Goal: Task Accomplishment & Management: Use online tool/utility

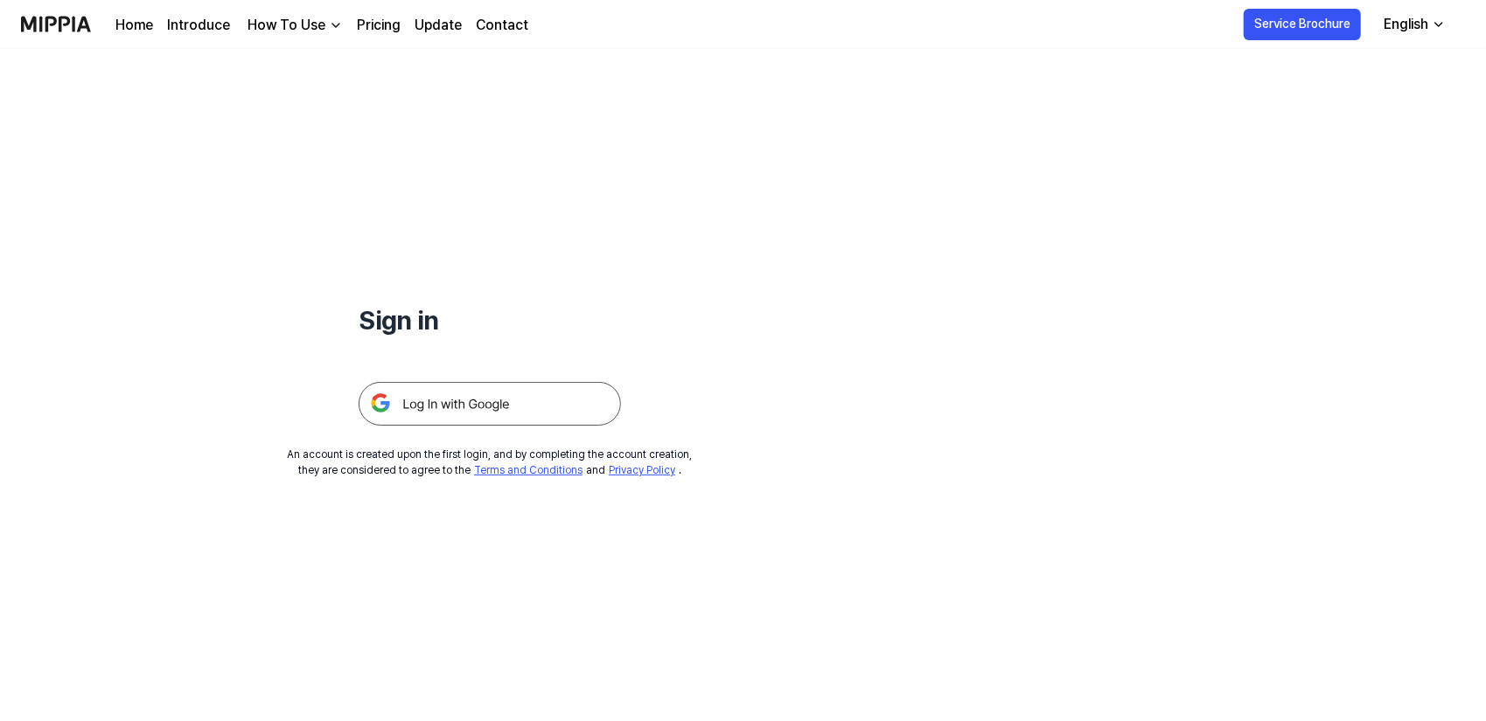
click at [529, 415] on img at bounding box center [490, 404] width 262 height 44
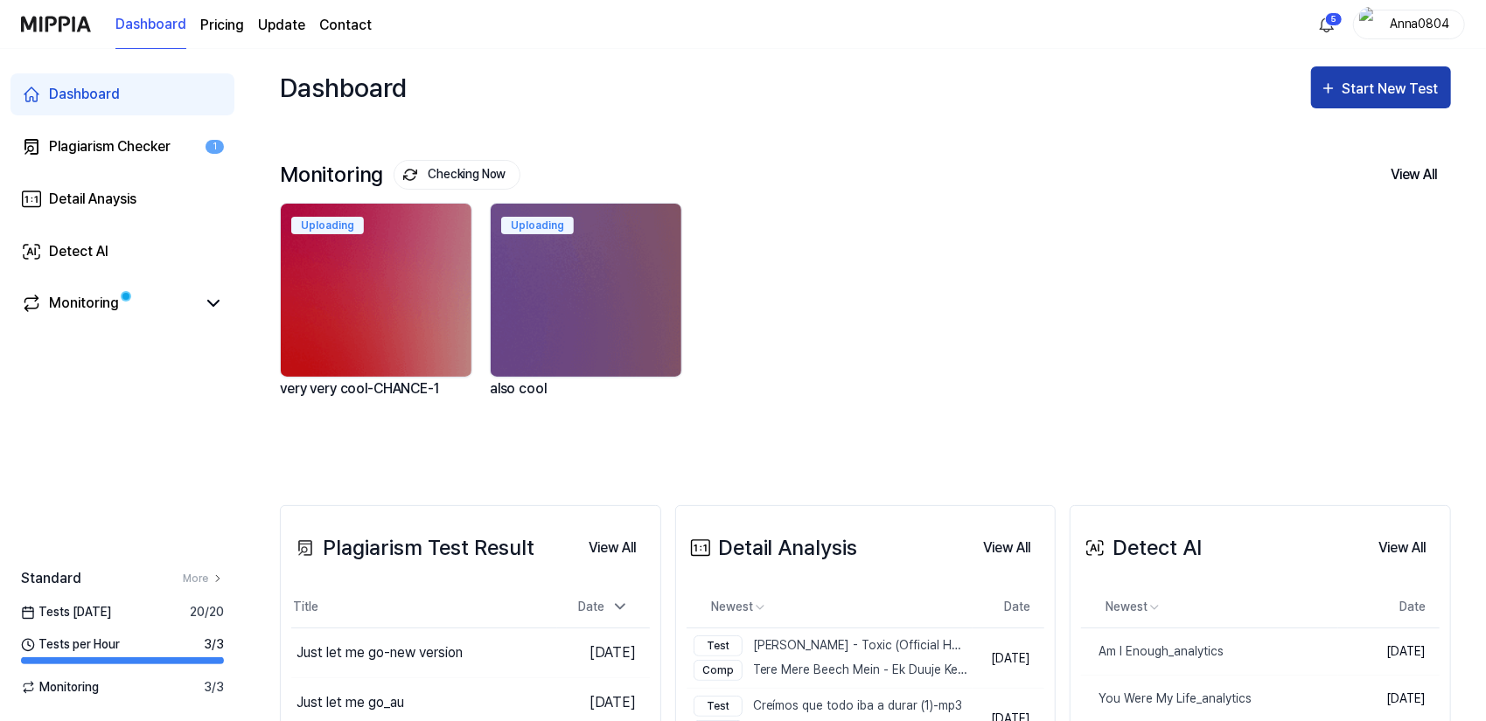
click at [1370, 88] on div "Start New Test" at bounding box center [1392, 89] width 100 height 23
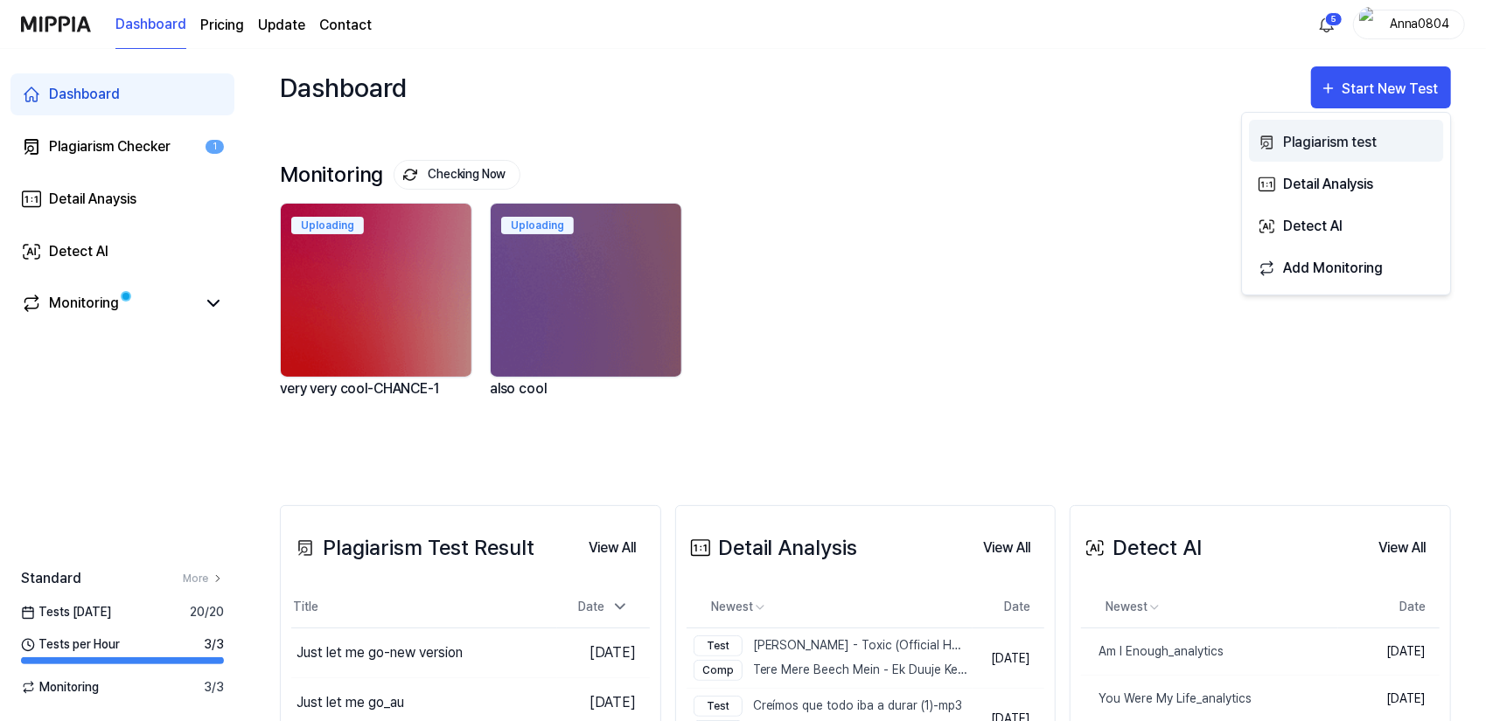
click at [1348, 141] on div "Plagiarism test" at bounding box center [1359, 142] width 152 height 23
click at [1305, 141] on div "Plagiarism test" at bounding box center [1359, 142] width 152 height 23
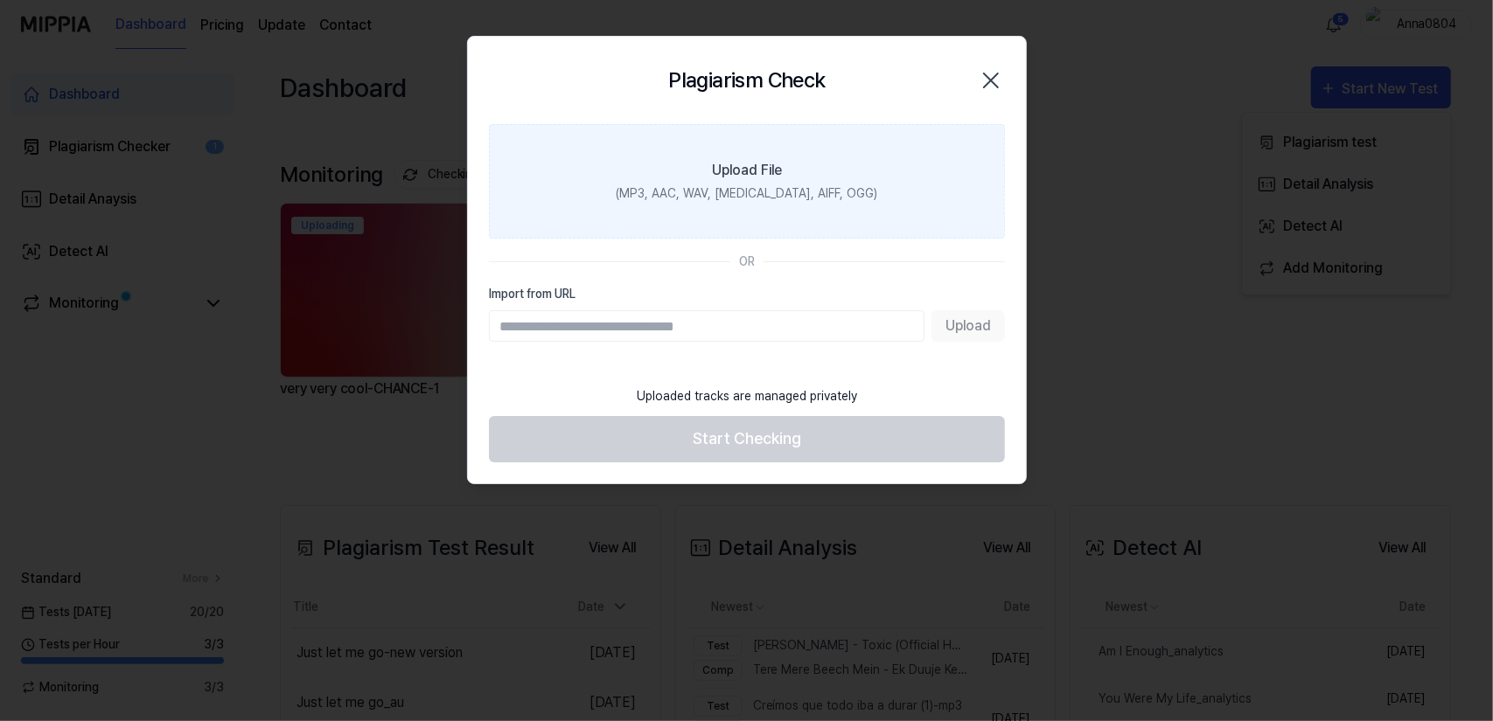
click at [733, 165] on div "Upload File" at bounding box center [747, 170] width 70 height 21
click at [0, 0] on input "Upload File (MP3, AAC, WAV, [MEDICAL_DATA], AIFF, OGG)" at bounding box center [0, 0] width 0 height 0
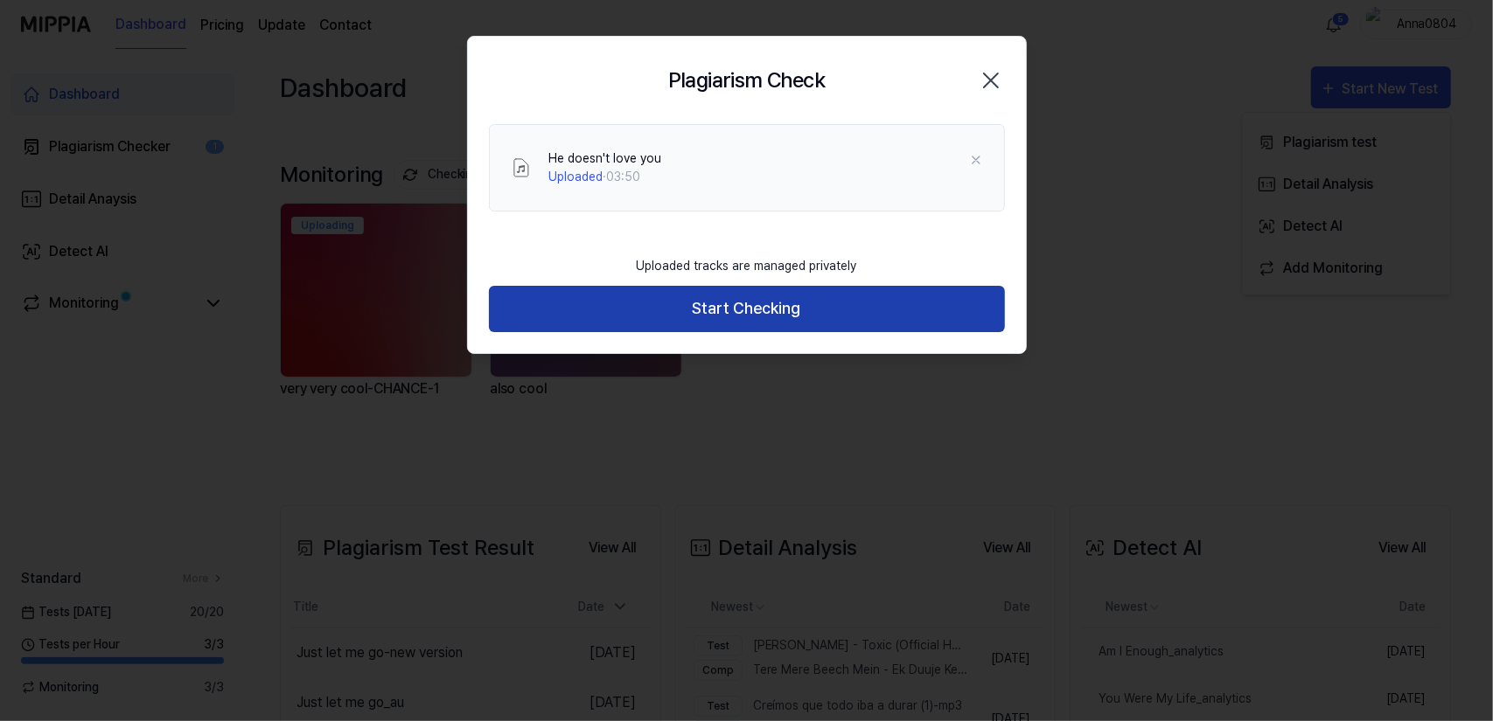
click at [744, 313] on button "Start Checking" at bounding box center [747, 309] width 516 height 46
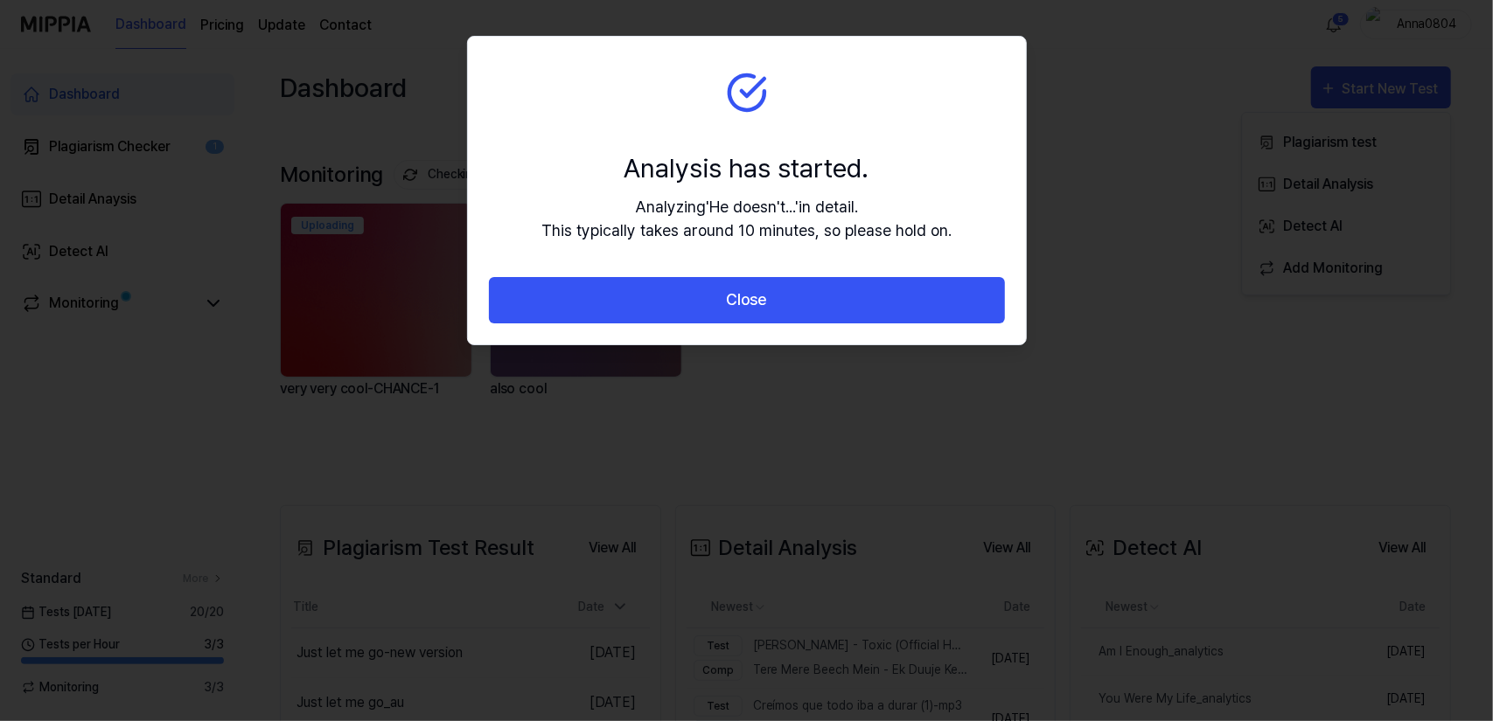
click at [744, 313] on button "Close" at bounding box center [747, 300] width 516 height 46
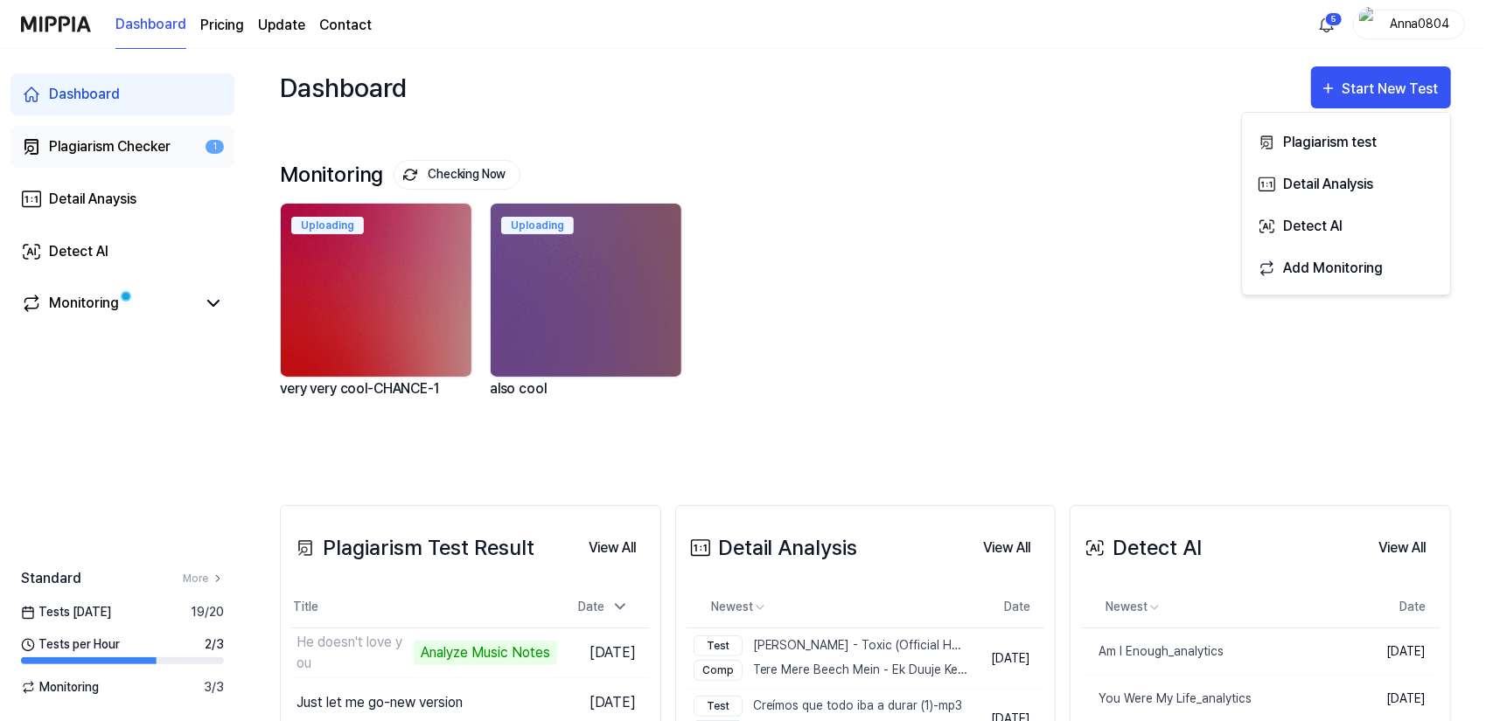
click at [150, 130] on link "Plagiarism Checker 1" at bounding box center [122, 147] width 224 height 42
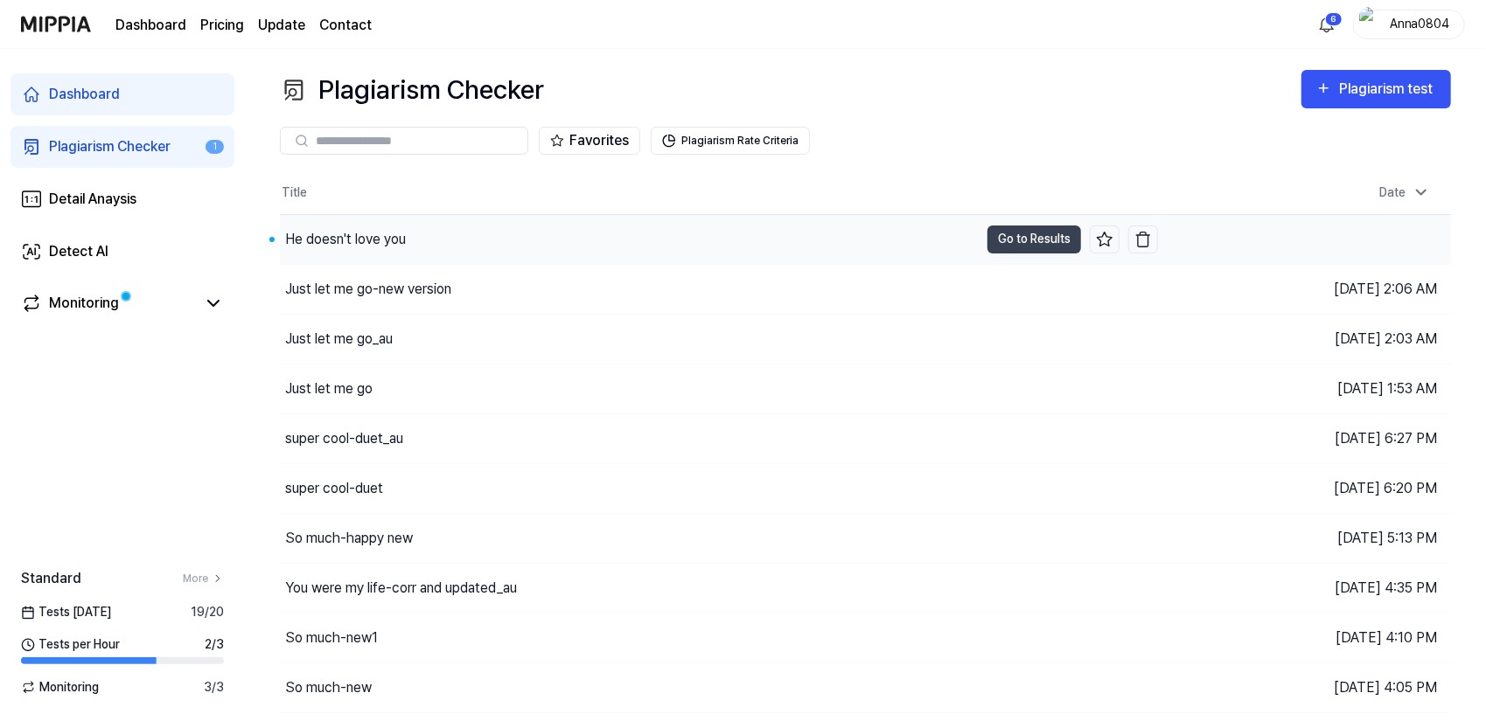
click at [303, 244] on div "He doesn't love you" at bounding box center [345, 239] width 121 height 21
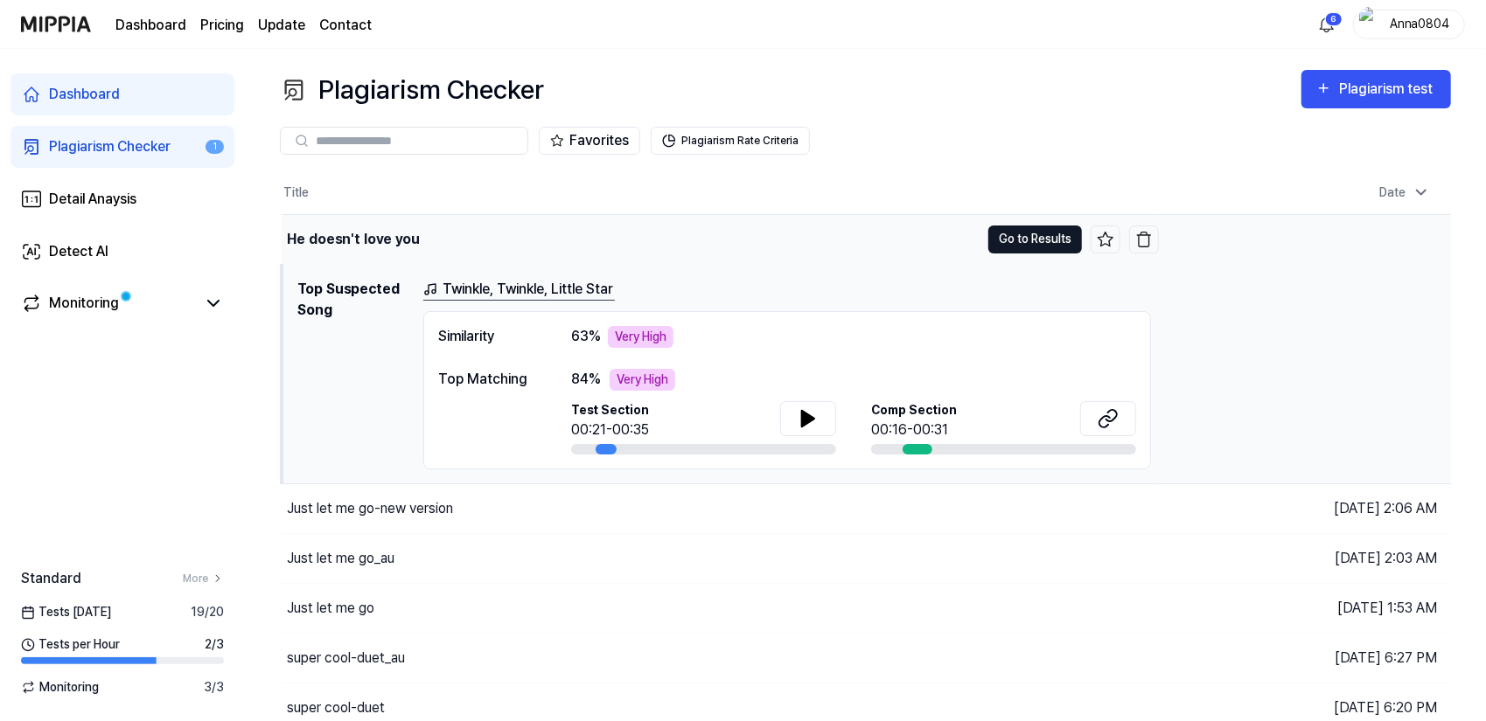
click at [1034, 236] on button "Go to Results" at bounding box center [1035, 240] width 94 height 28
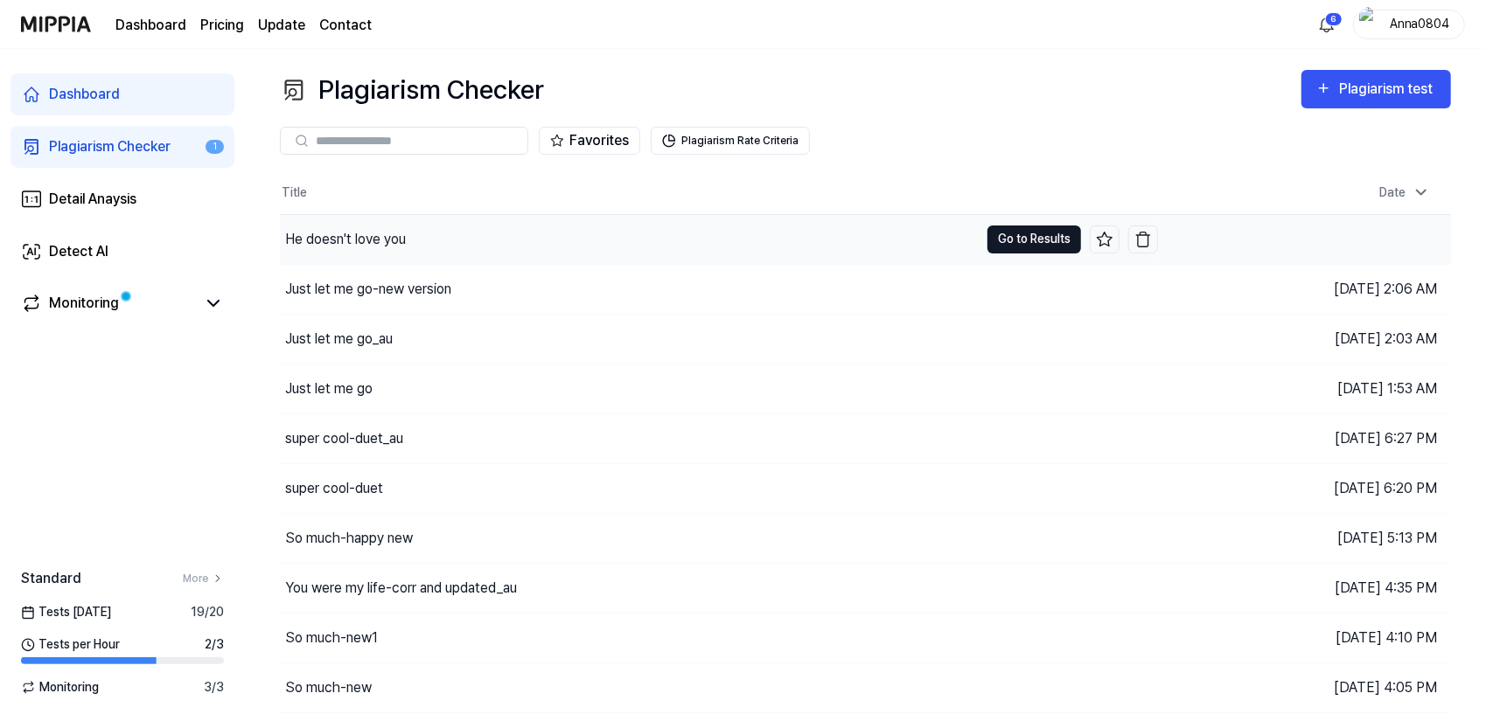
click at [1034, 236] on body "Dashboard Pricing Update Contact 6 Anna0804 Dashboard Plagiarism Checker 1 Deta…" at bounding box center [743, 360] width 1486 height 721
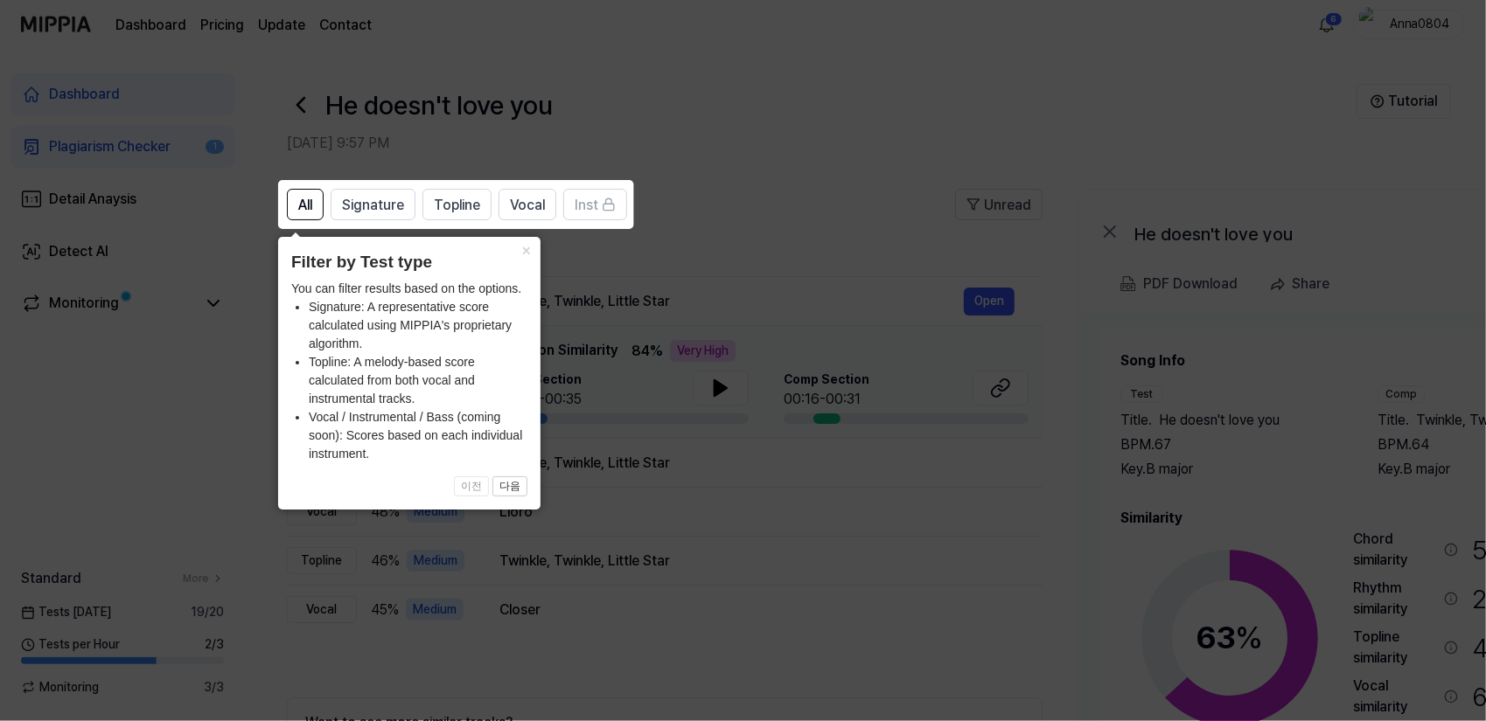
click at [831, 210] on icon at bounding box center [746, 360] width 1493 height 721
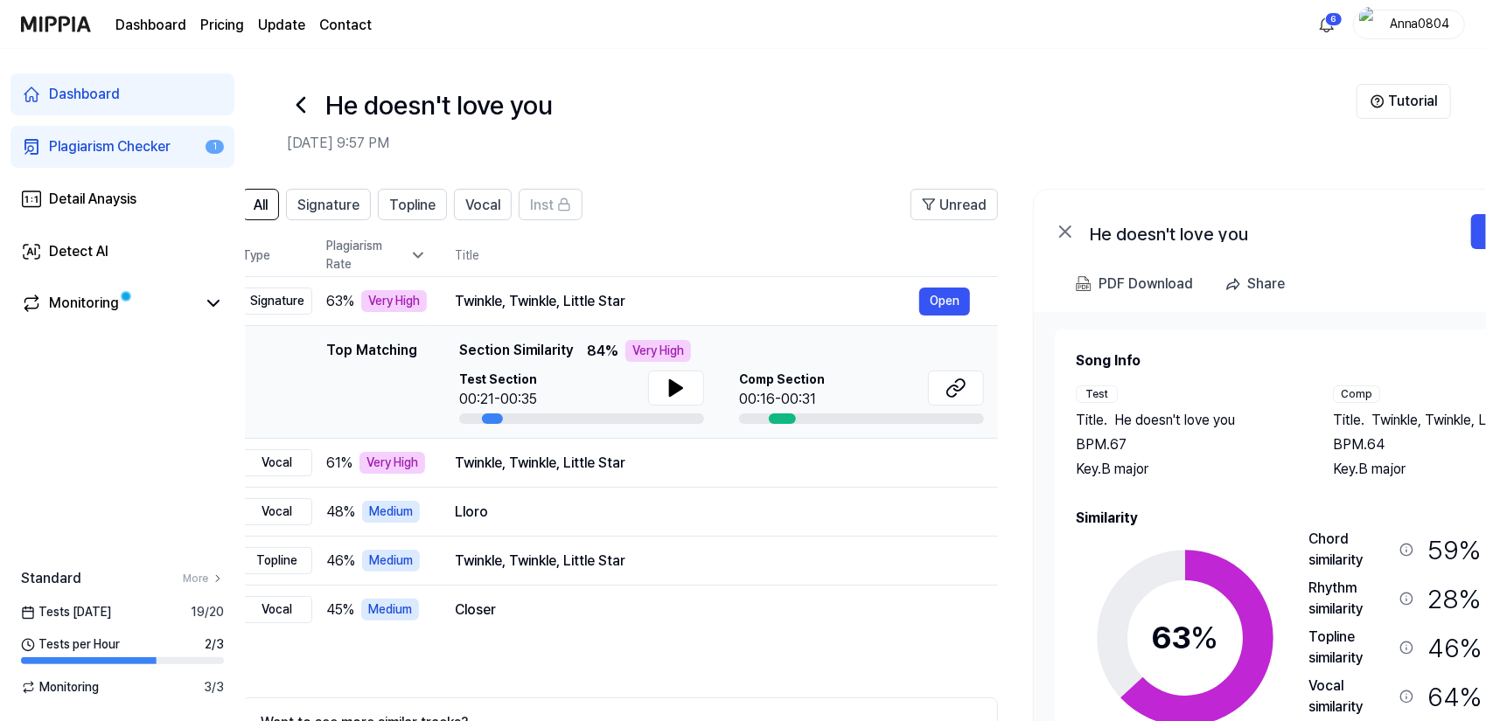
scroll to position [0, 37]
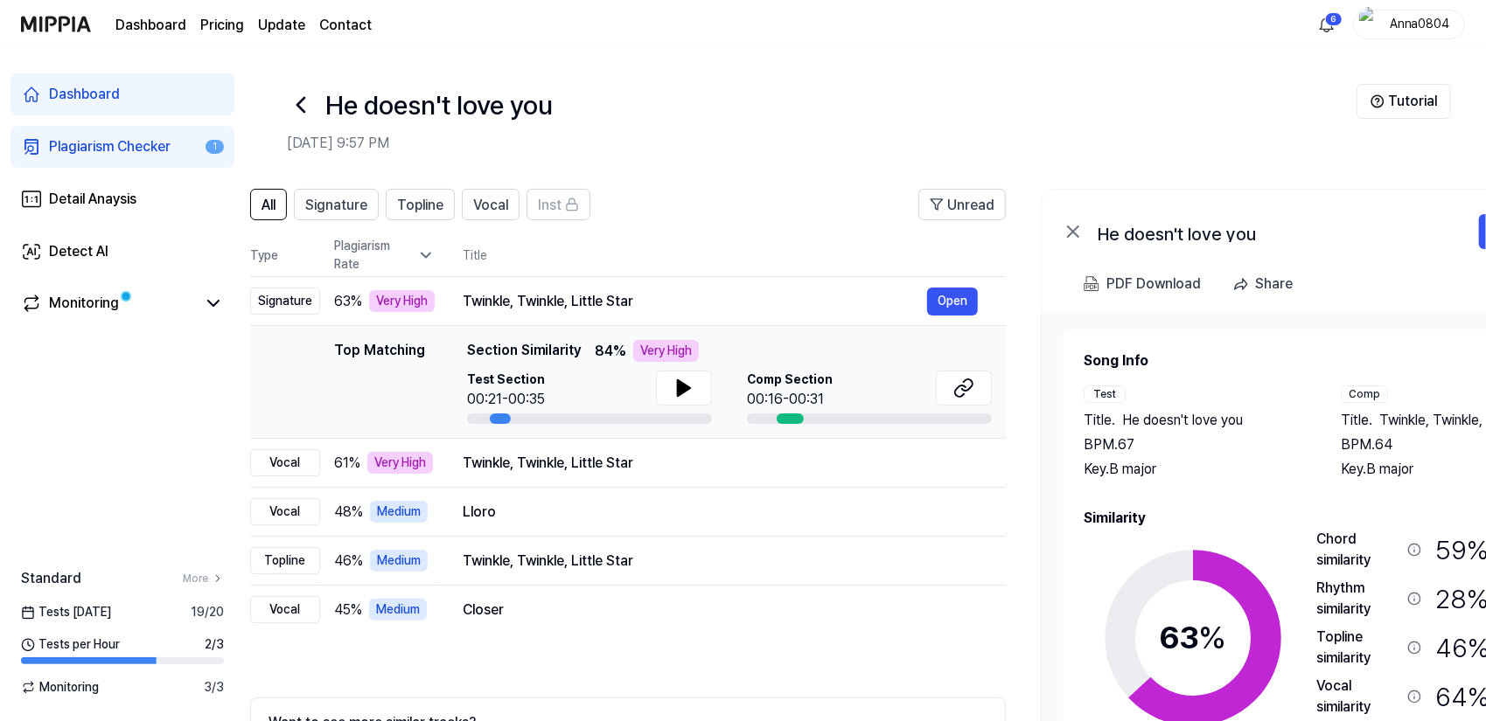
drag, startPoint x: 1084, startPoint y: 648, endPoint x: 1137, endPoint y: 616, distance: 62.4
click at [1137, 616] on circle at bounding box center [1193, 639] width 146 height 146
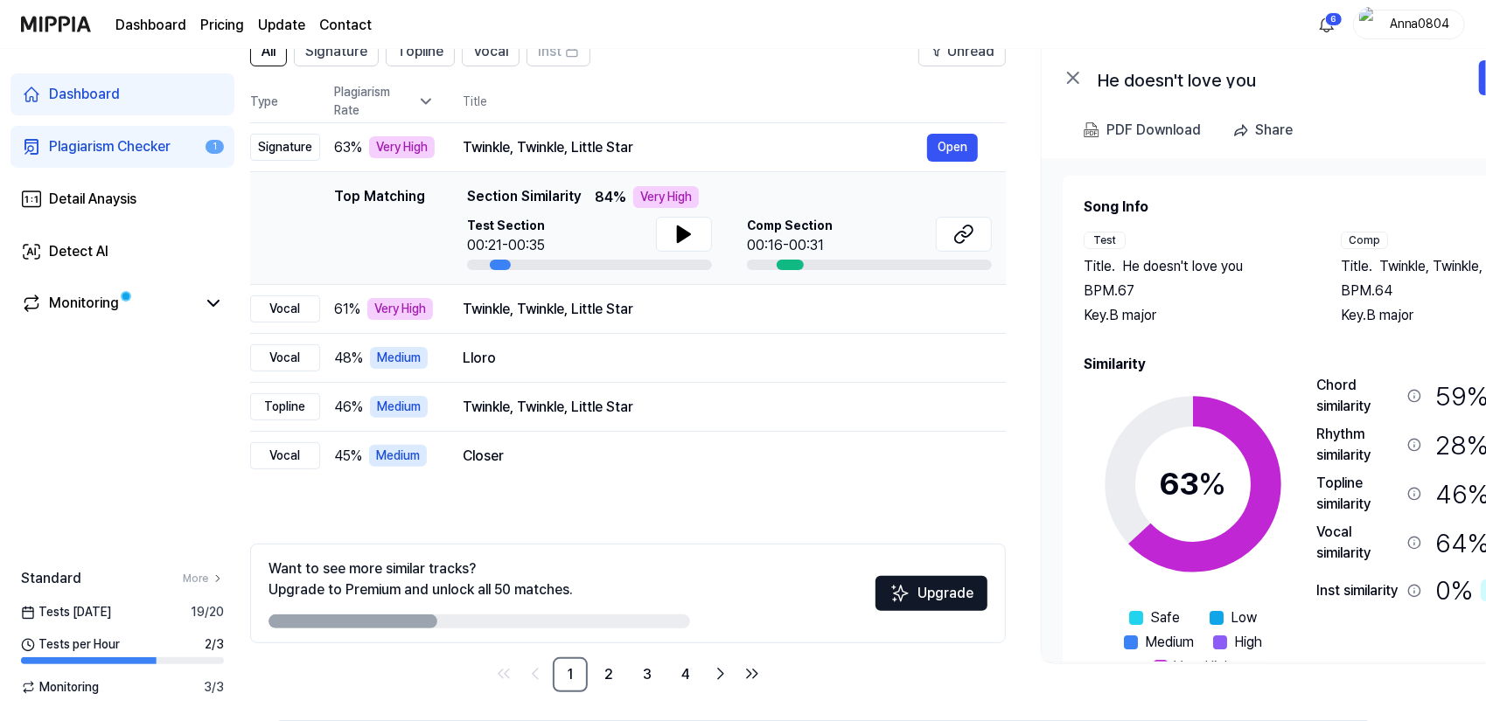
scroll to position [159, 0]
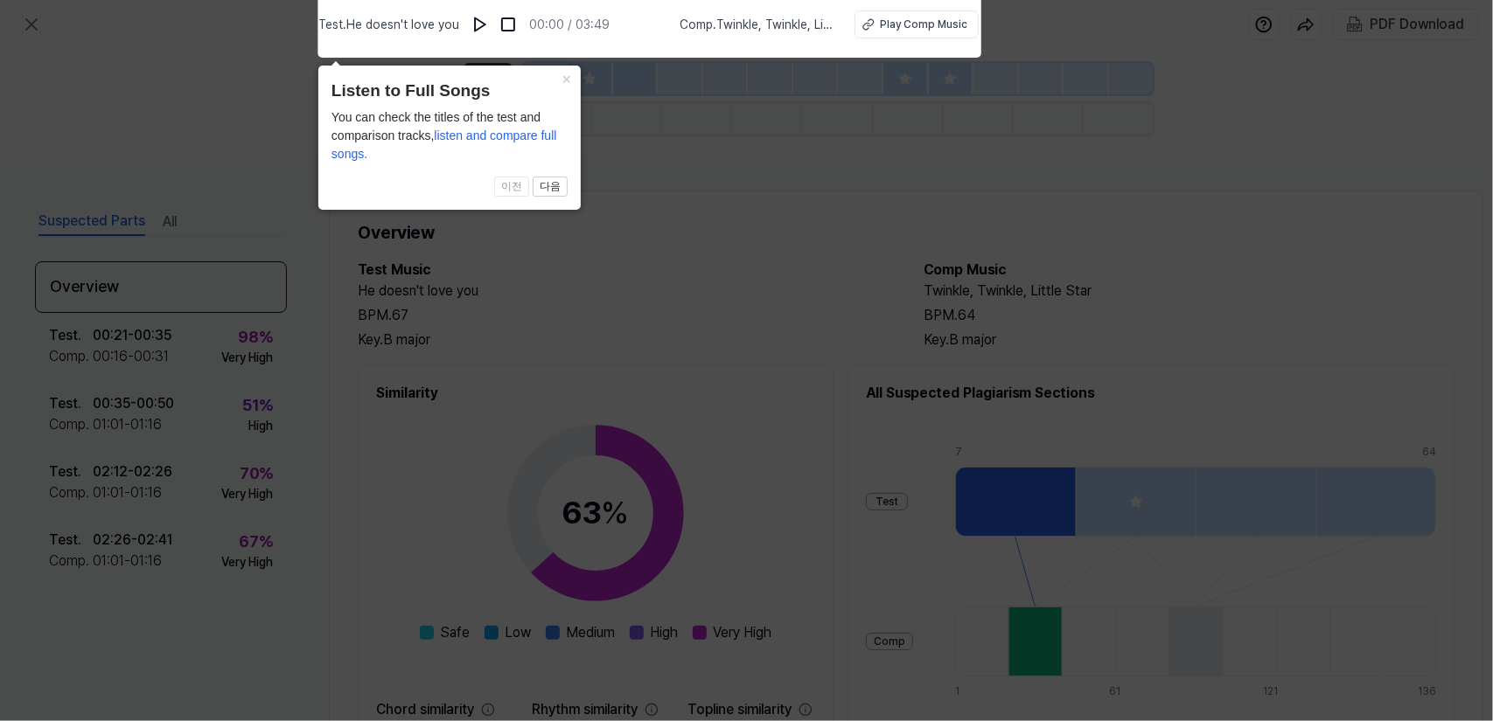
click at [721, 233] on icon at bounding box center [746, 356] width 1493 height 730
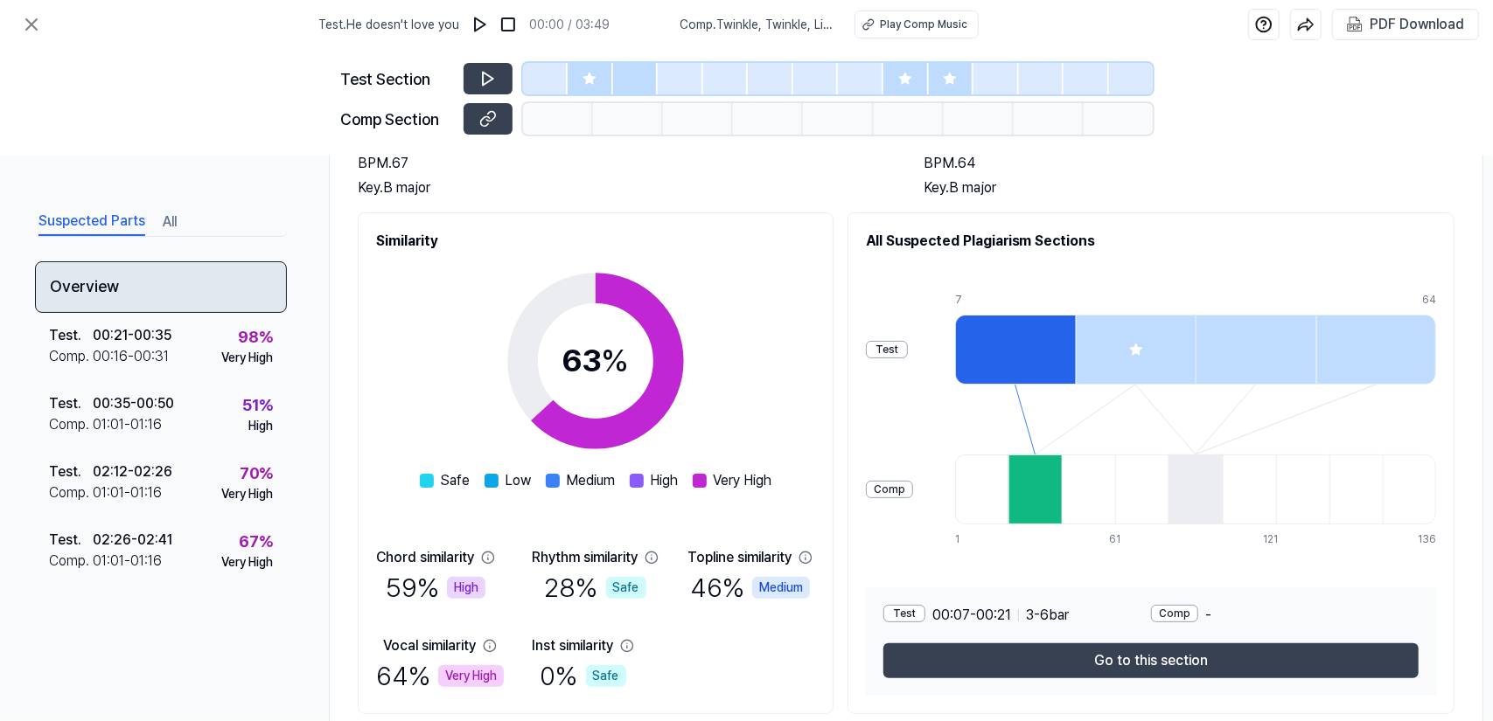
scroll to position [214, 0]
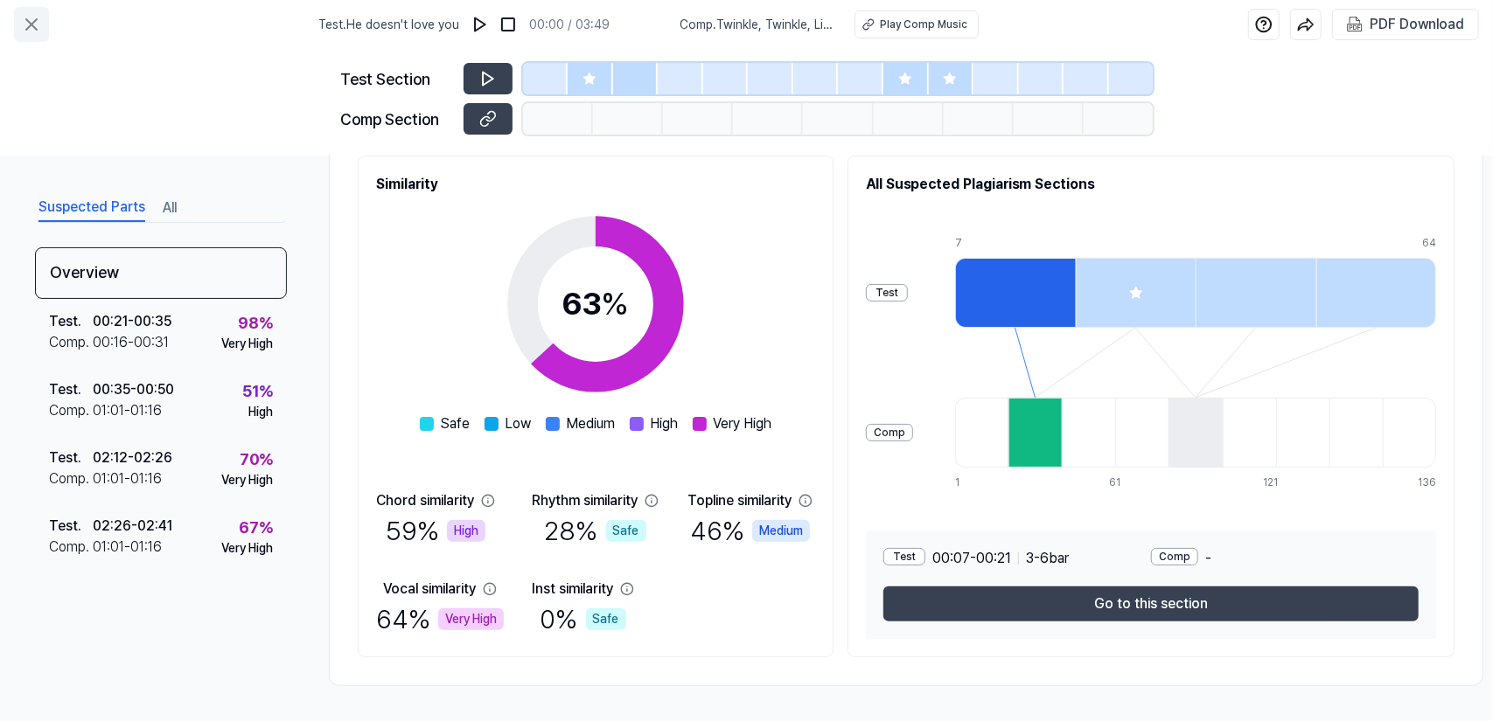
click at [21, 22] on icon at bounding box center [31, 24] width 21 height 21
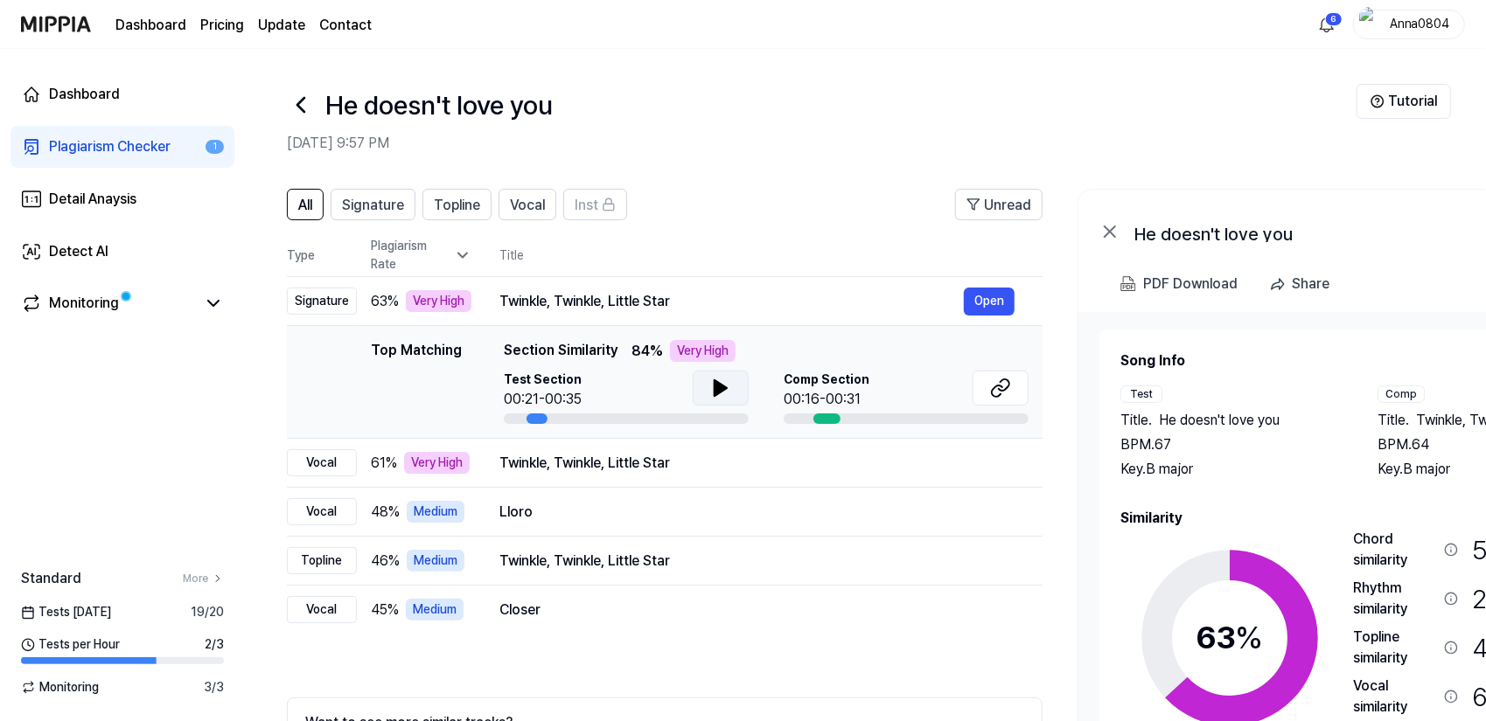
click at [733, 391] on button at bounding box center [721, 388] width 56 height 35
click at [993, 389] on icon at bounding box center [997, 391] width 10 height 11
click at [139, 143] on div "Plagiarism Checker" at bounding box center [110, 146] width 122 height 21
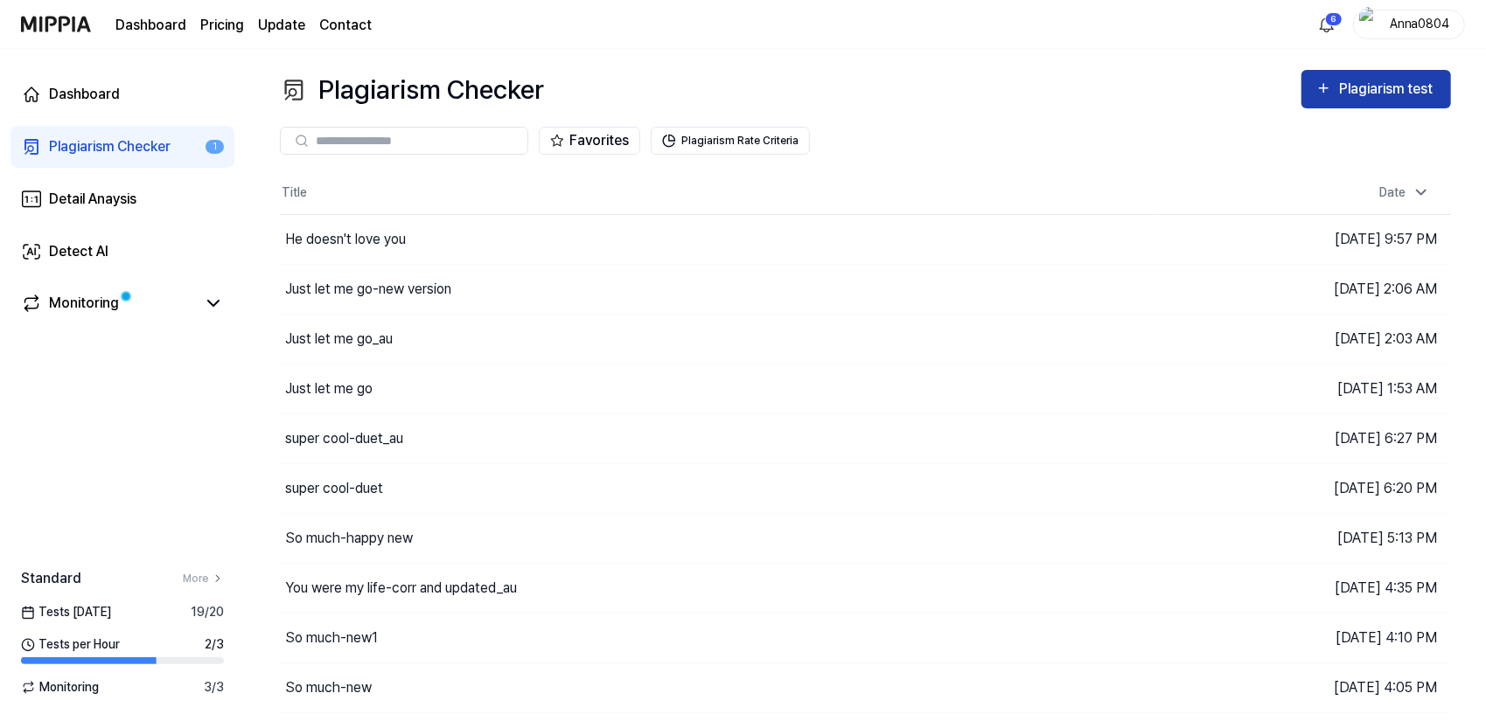
click at [1376, 97] on div "Plagiarism test" at bounding box center [1388, 89] width 98 height 23
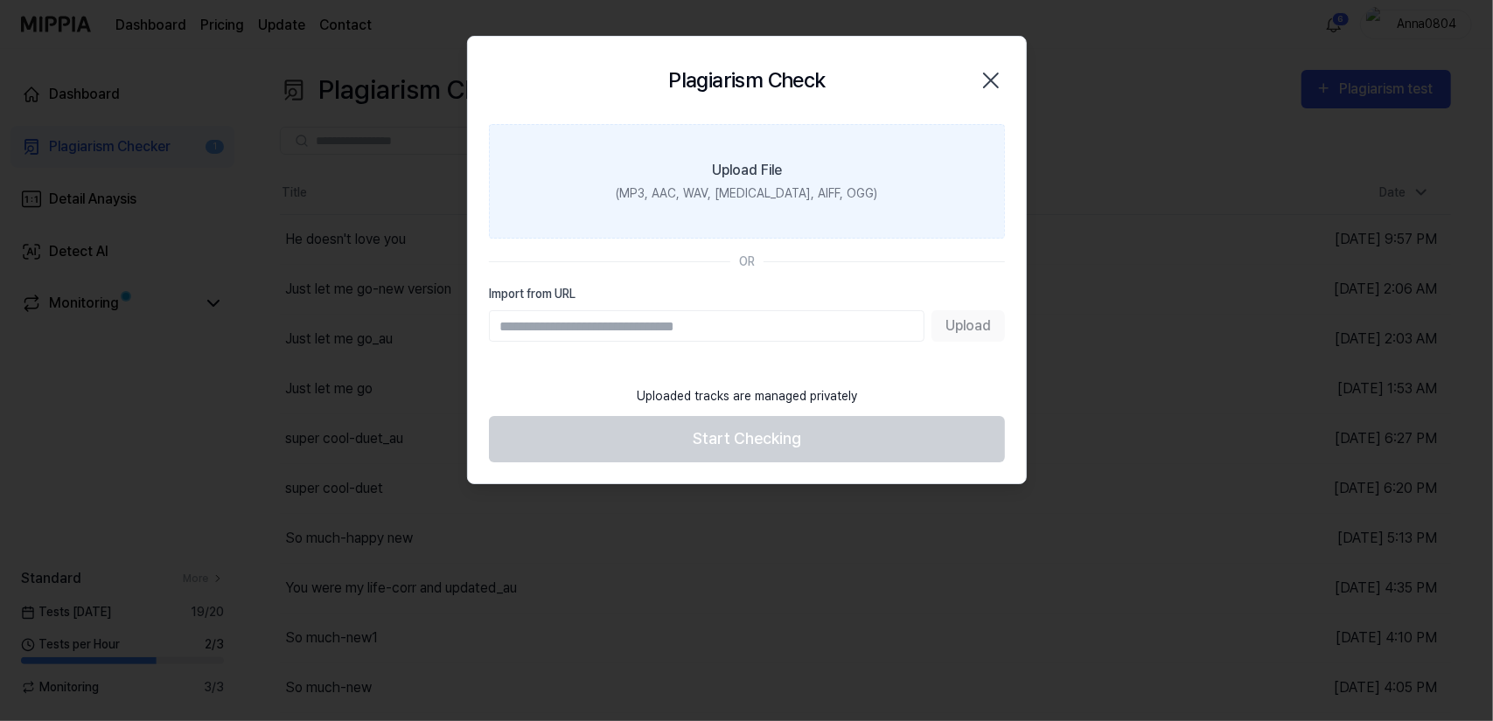
click at [710, 134] on label "Upload File (MP3, AAC, WAV, [MEDICAL_DATA], AIFF, OGG)" at bounding box center [747, 181] width 516 height 115
click at [0, 0] on input "Upload File (MP3, AAC, WAV, [MEDICAL_DATA], AIFF, OGG)" at bounding box center [0, 0] width 0 height 0
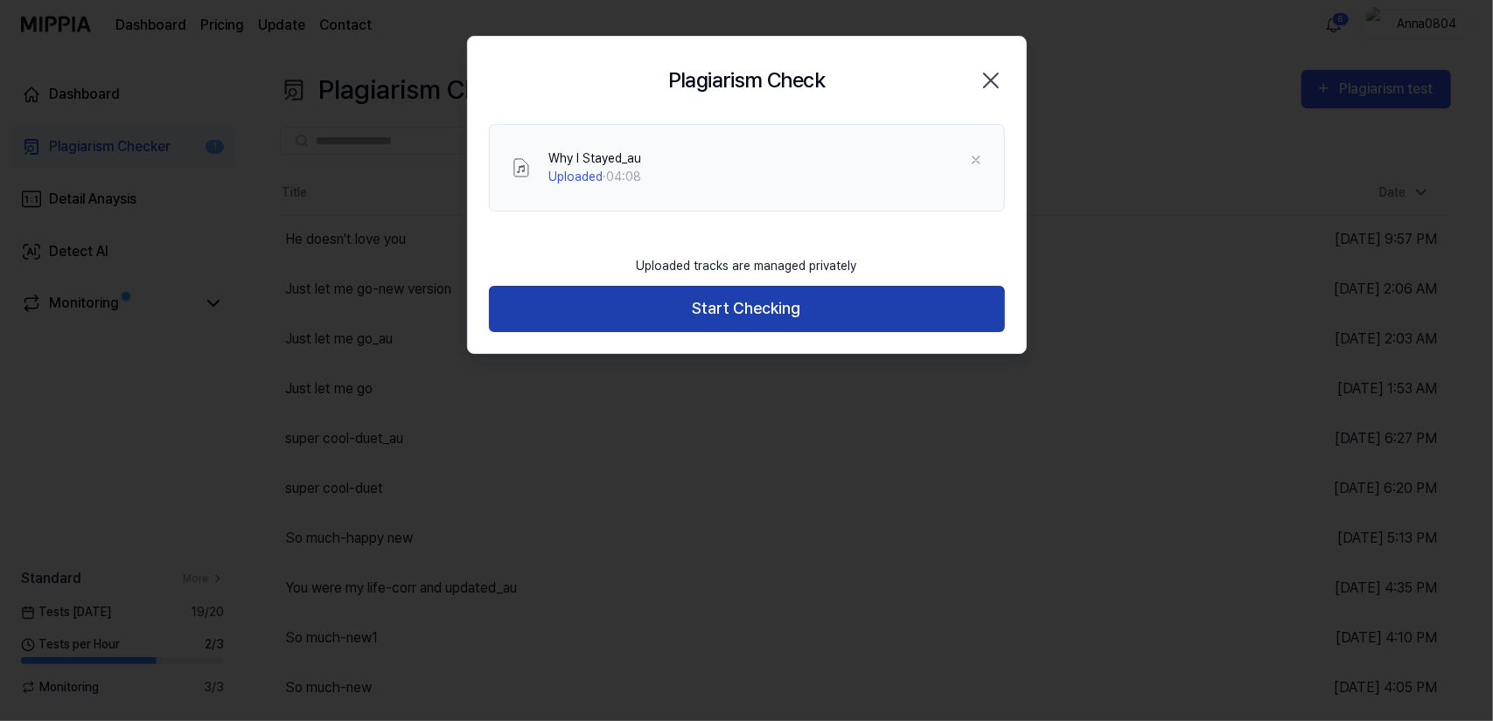
click at [756, 313] on button "Start Checking" at bounding box center [747, 309] width 516 height 46
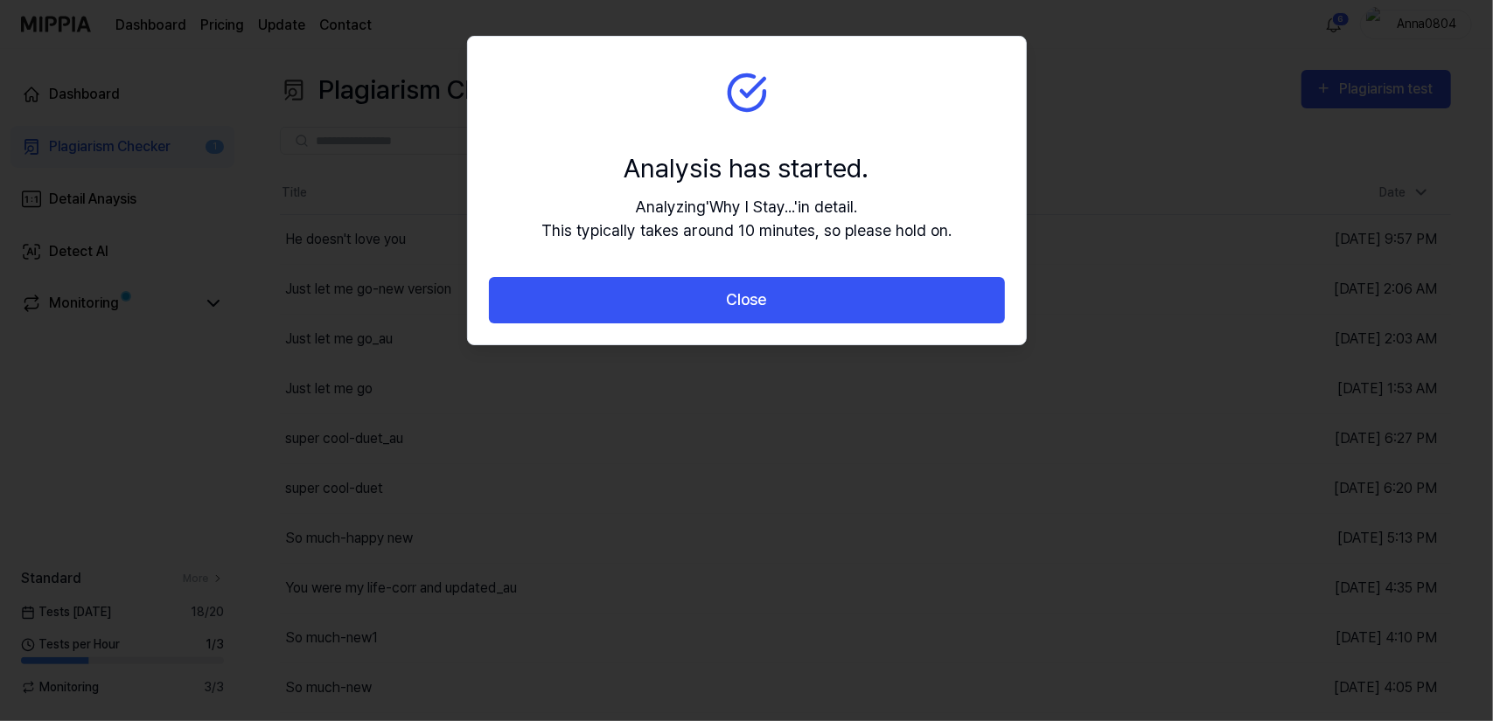
click at [756, 313] on button "Close" at bounding box center [747, 300] width 516 height 46
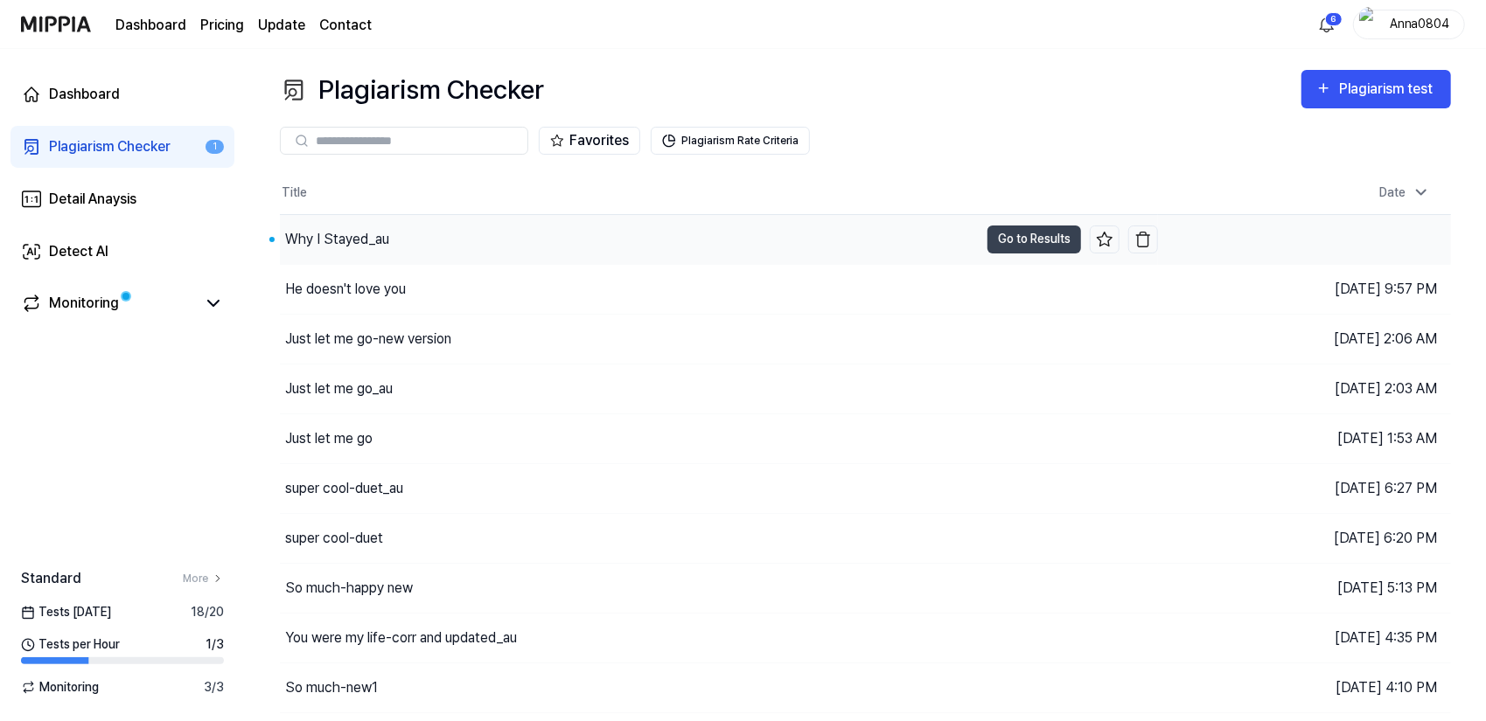
click at [359, 235] on div "Why I Stayed_au" at bounding box center [337, 239] width 104 height 21
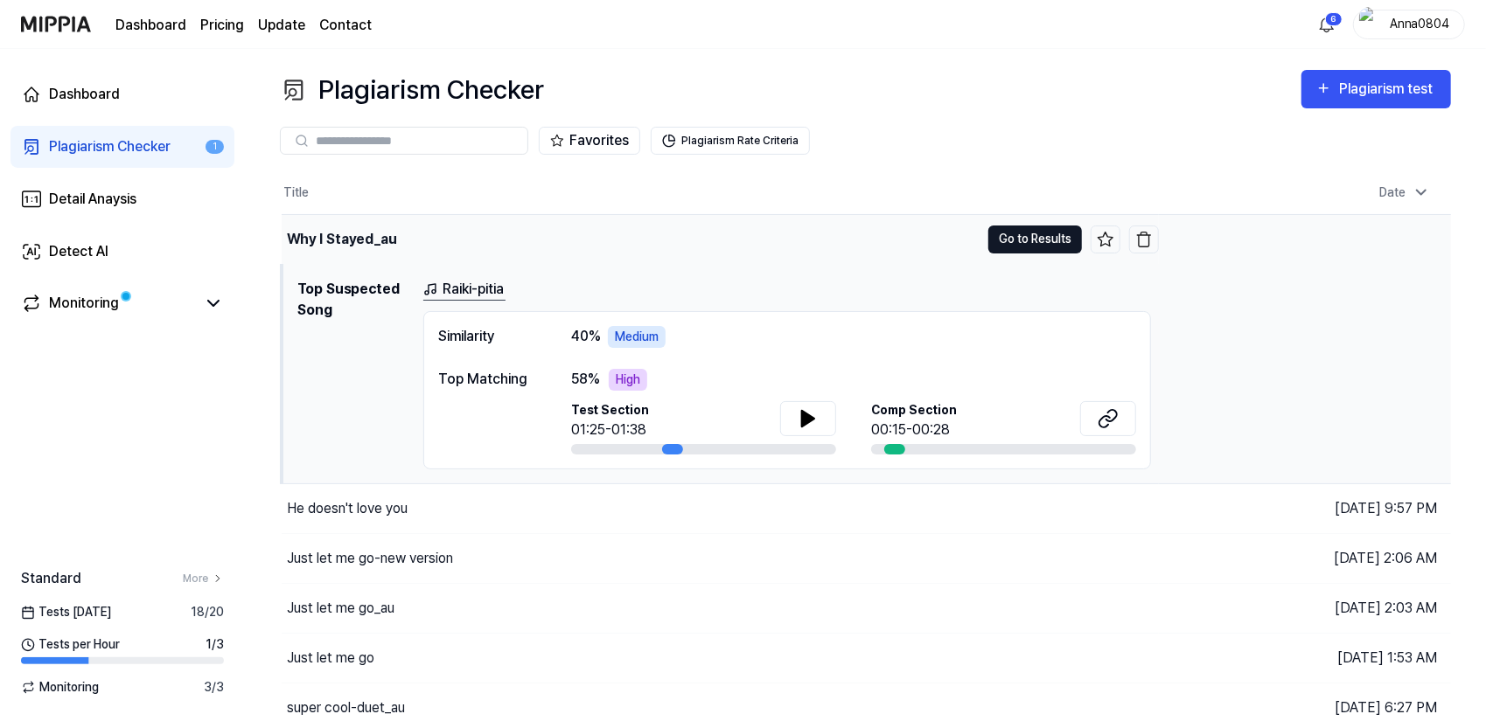
click at [1013, 237] on button "Go to Results" at bounding box center [1035, 240] width 94 height 28
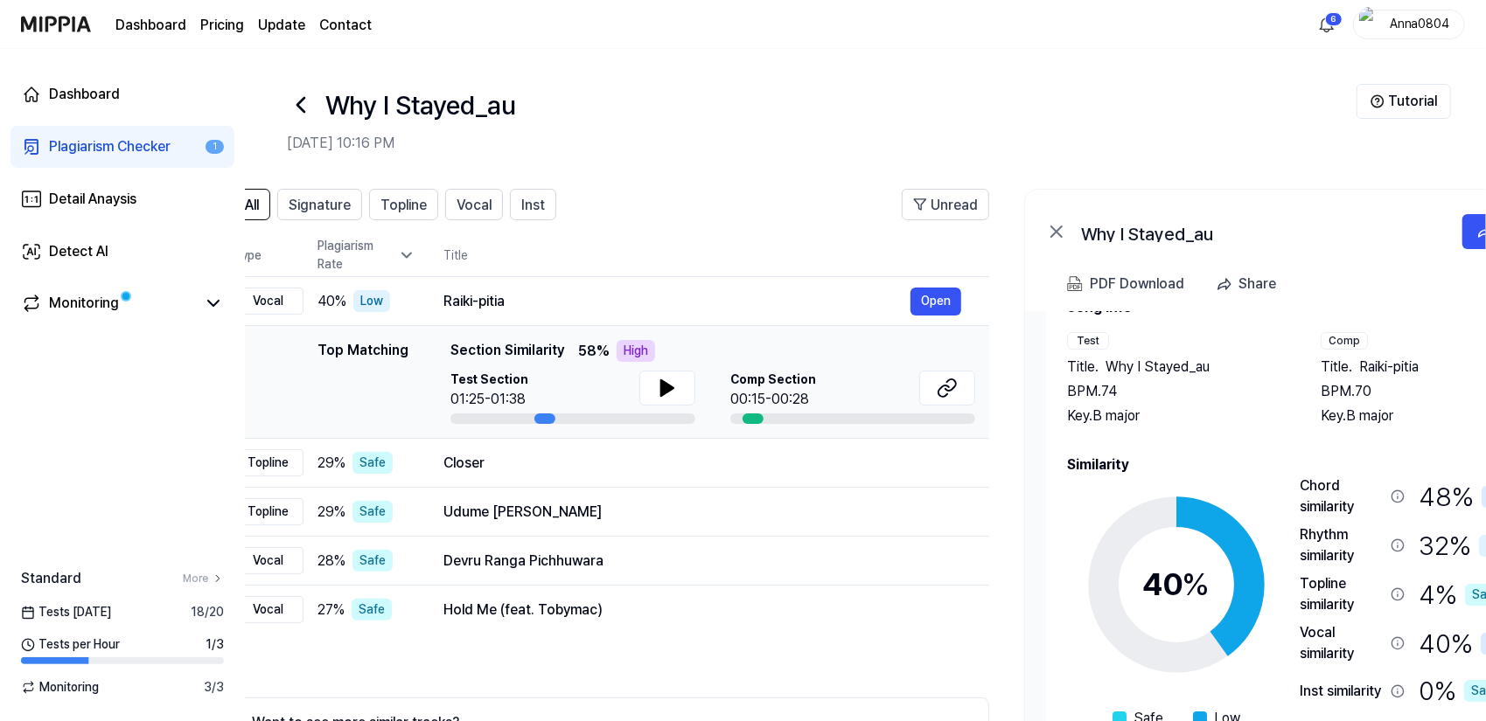
scroll to position [0, 37]
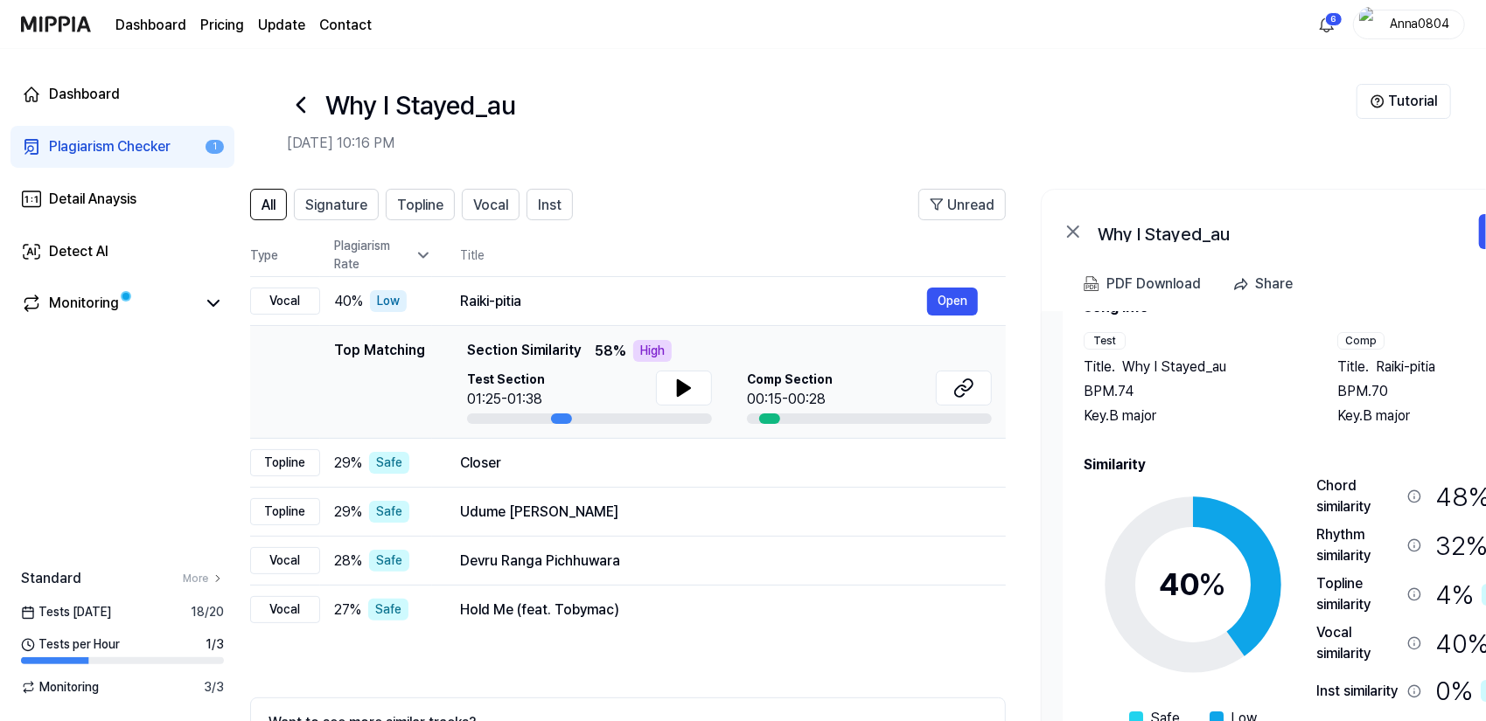
drag, startPoint x: 1345, startPoint y: 543, endPoint x: 1308, endPoint y: 511, distance: 48.9
click at [1308, 511] on div "40 % Safe Low Medium High Very High Chord similarity 48 % Medium Rhythm similar…" at bounding box center [1320, 627] width 472 height 303
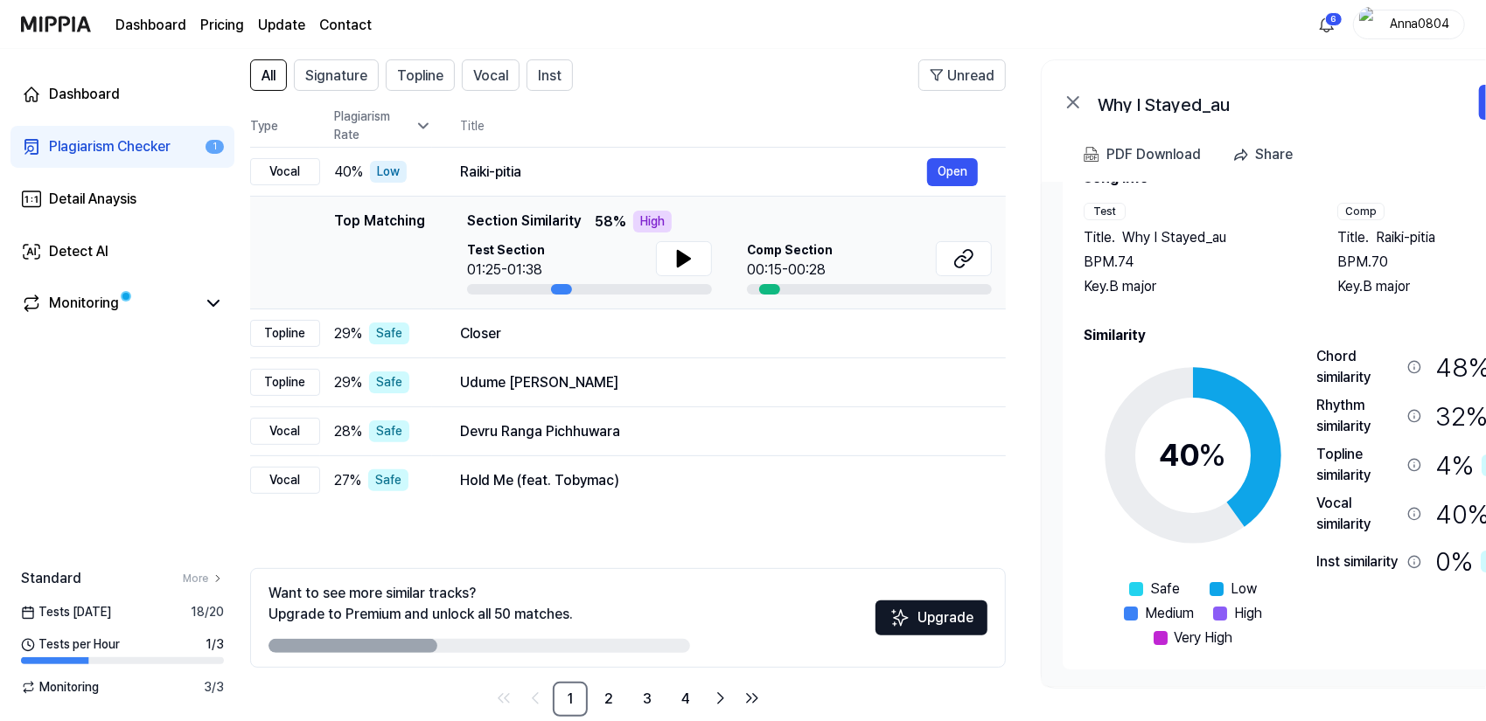
scroll to position [159, 0]
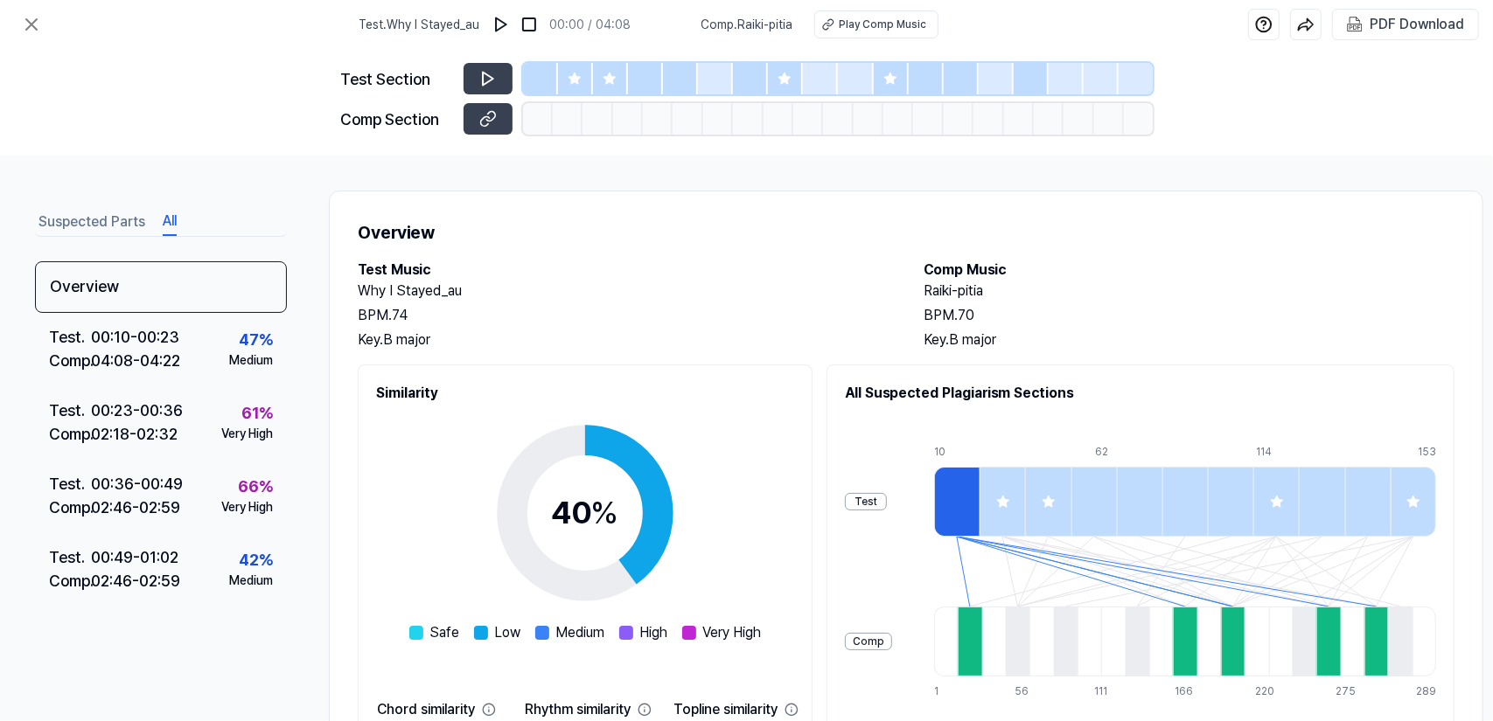
click at [173, 220] on button "All" at bounding box center [170, 222] width 14 height 28
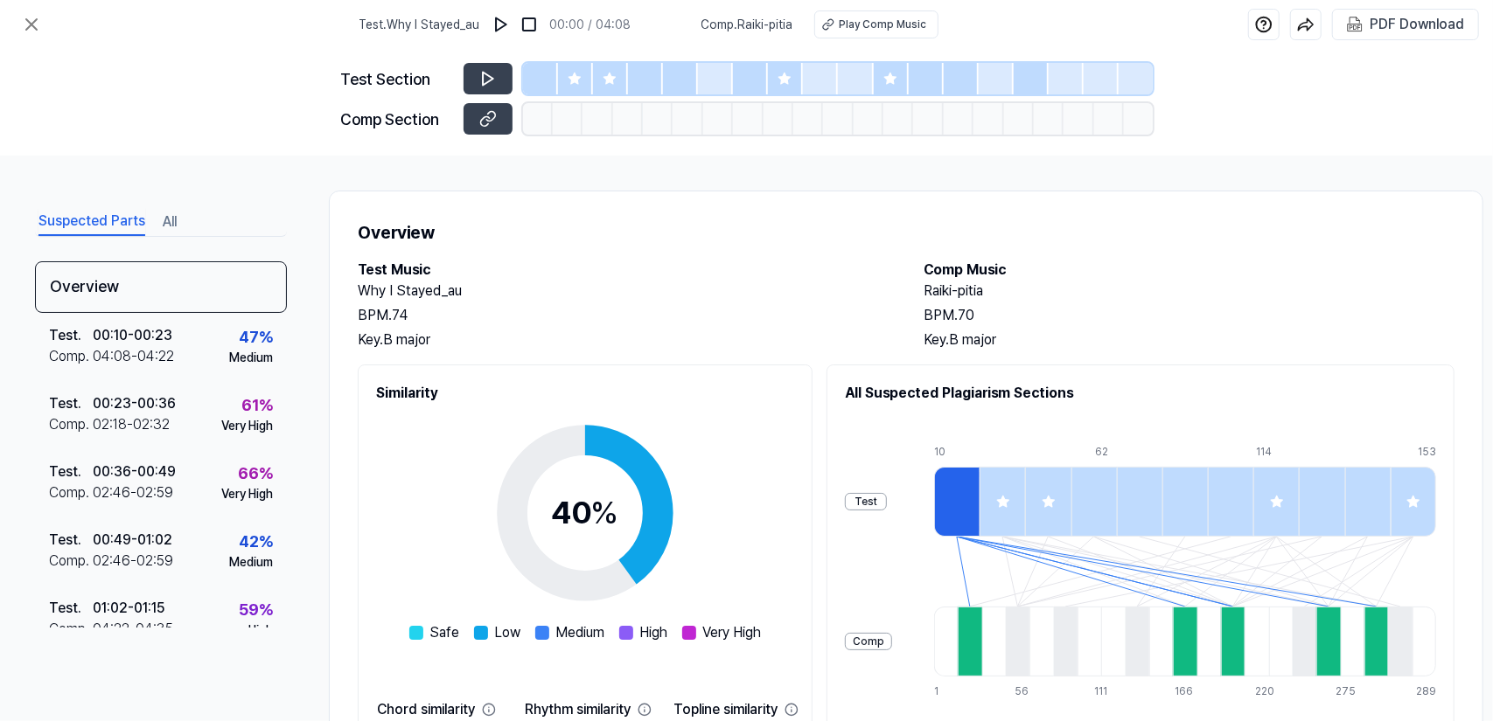
click at [74, 220] on button "Suspected Parts" at bounding box center [91, 222] width 107 height 28
click at [31, 22] on icon at bounding box center [31, 24] width 21 height 21
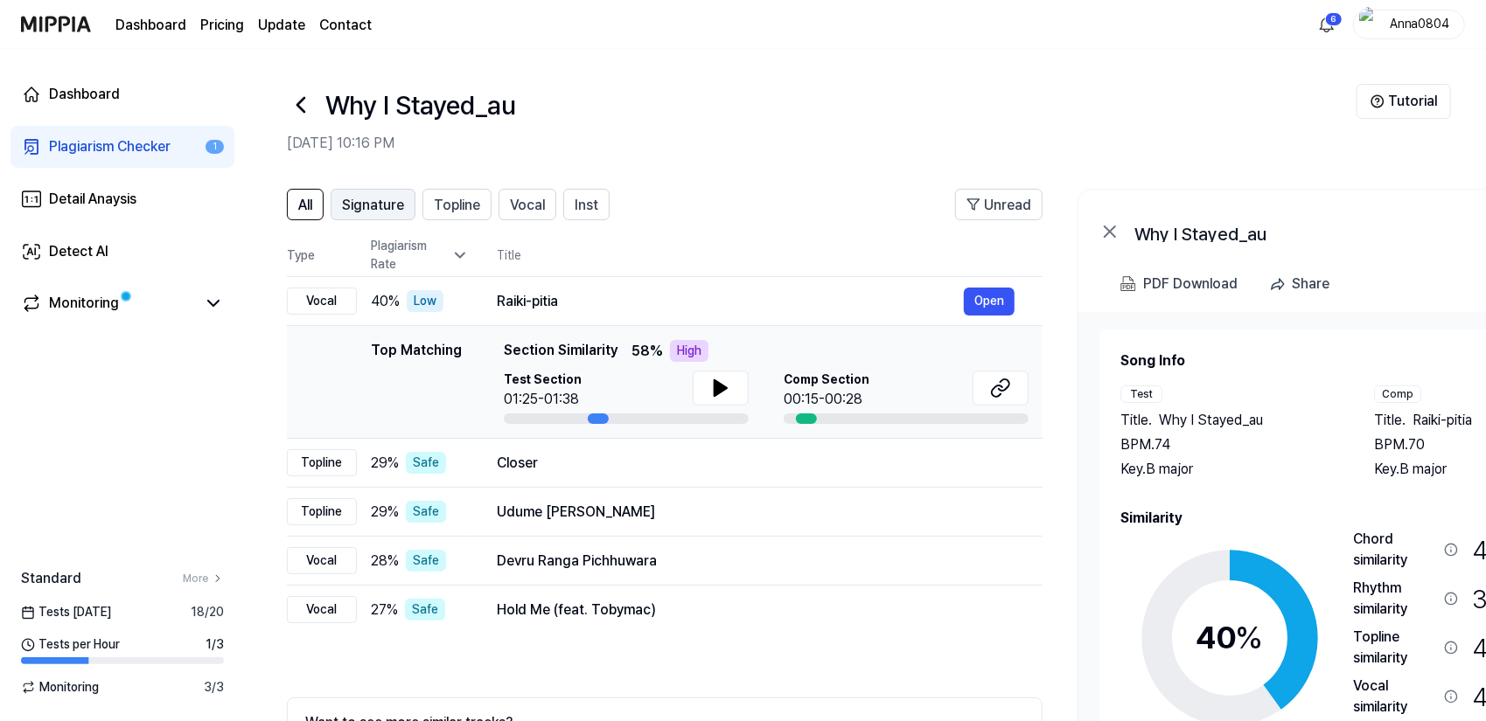
click at [385, 202] on span "Signature" at bounding box center [373, 205] width 62 height 21
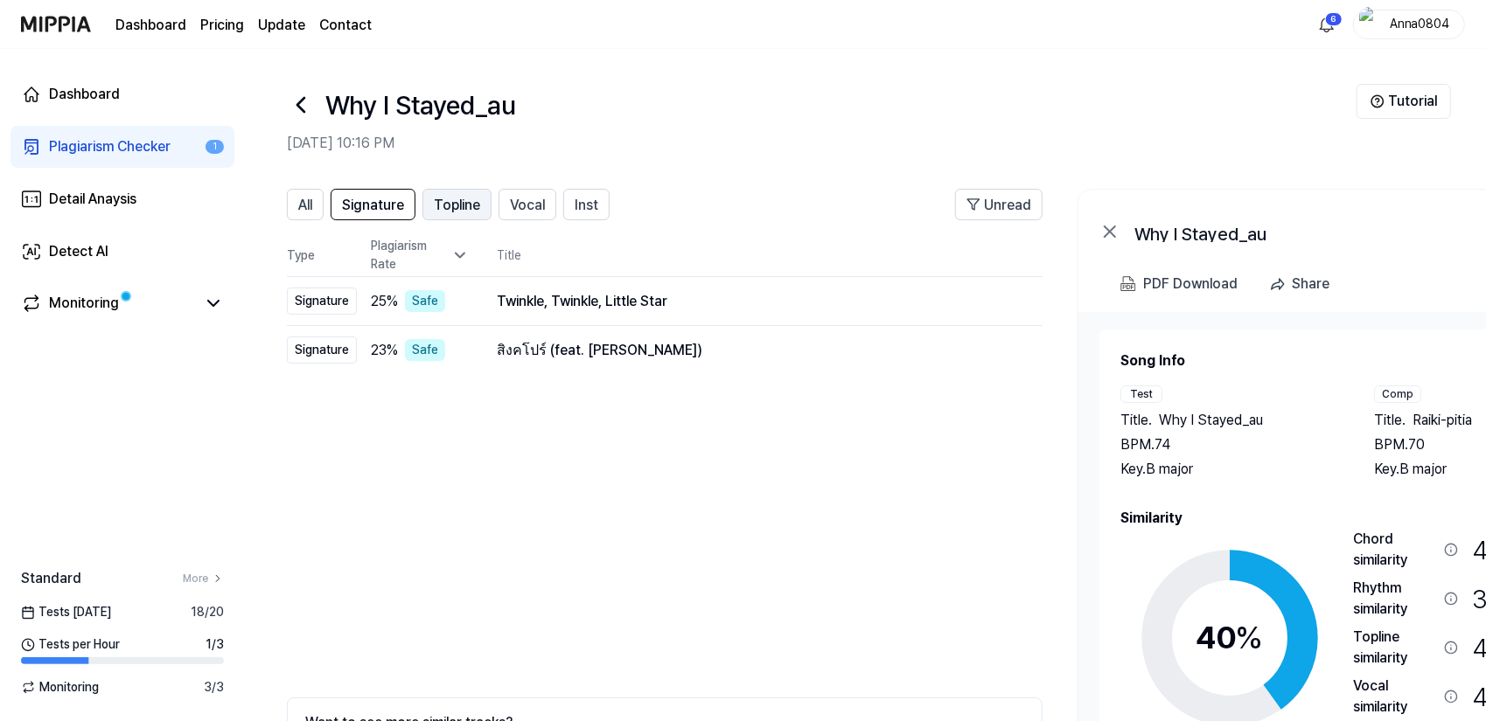
click at [453, 209] on span "Topline" at bounding box center [457, 205] width 46 height 21
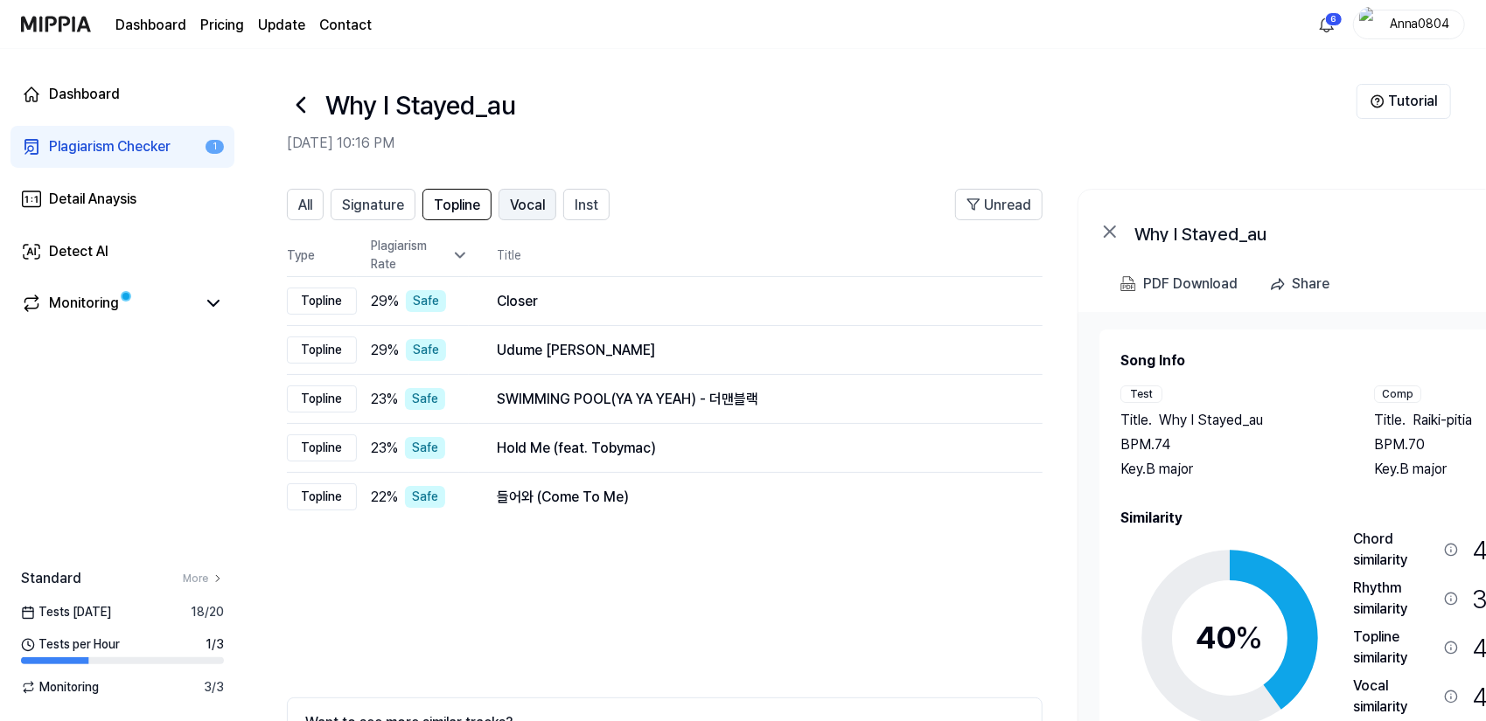
click at [533, 207] on span "Vocal" at bounding box center [527, 205] width 35 height 21
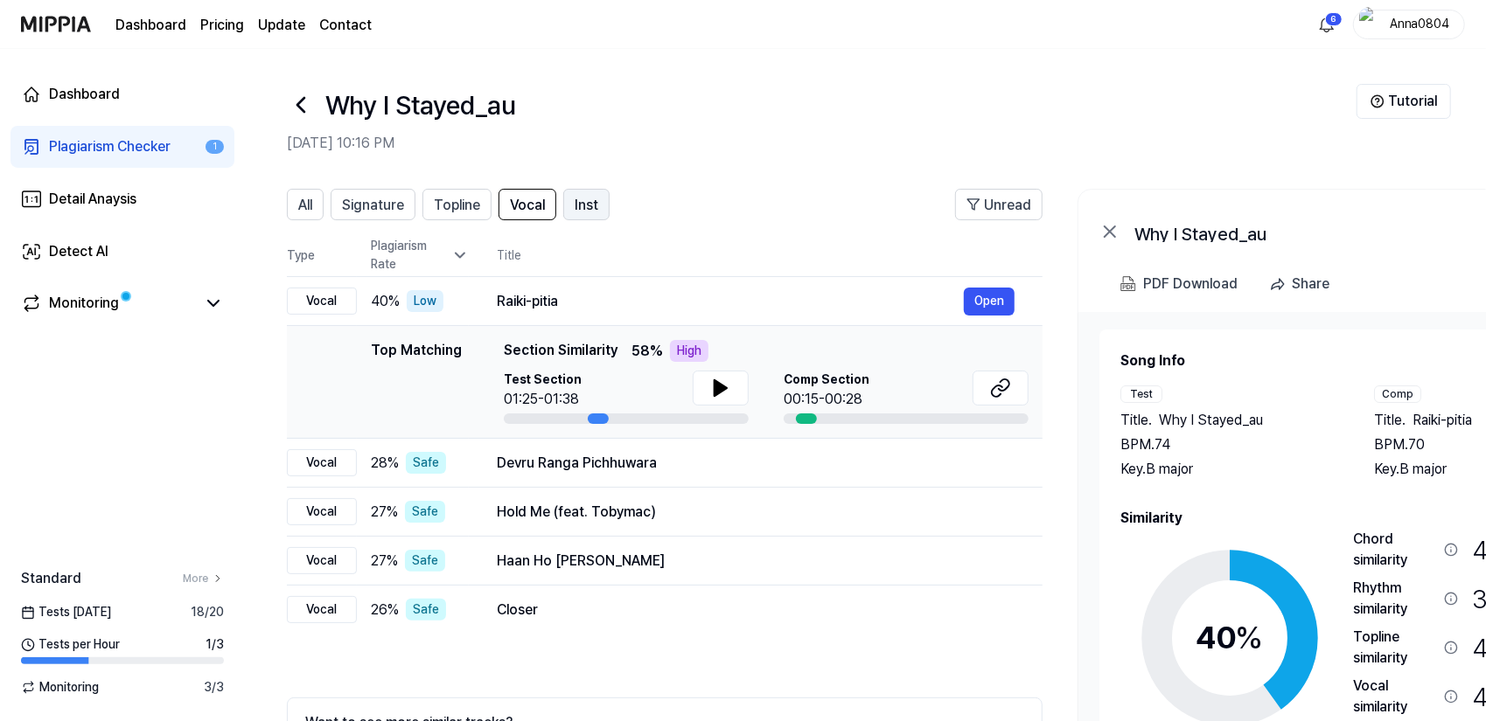
click at [584, 208] on span "Inst" at bounding box center [587, 205] width 24 height 21
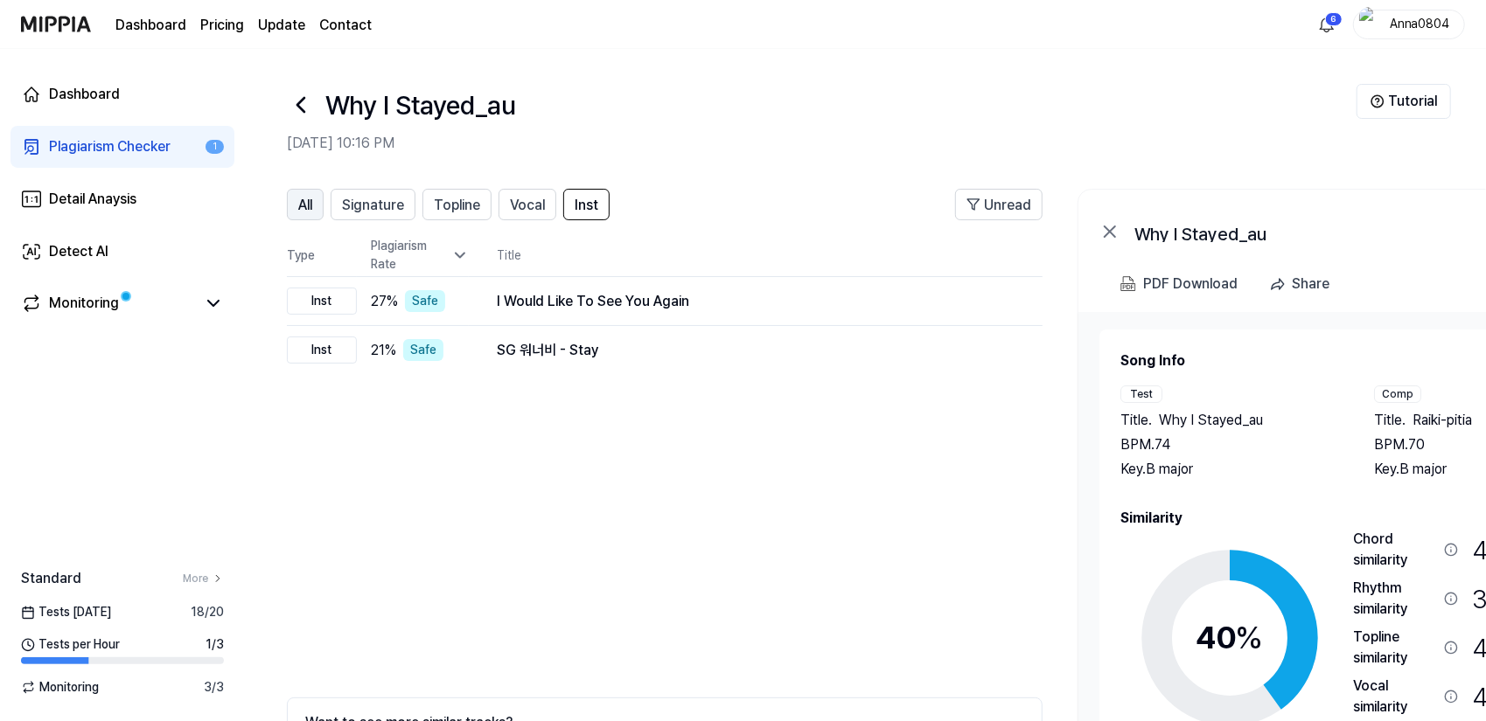
click at [304, 202] on span "All" at bounding box center [305, 205] width 14 height 21
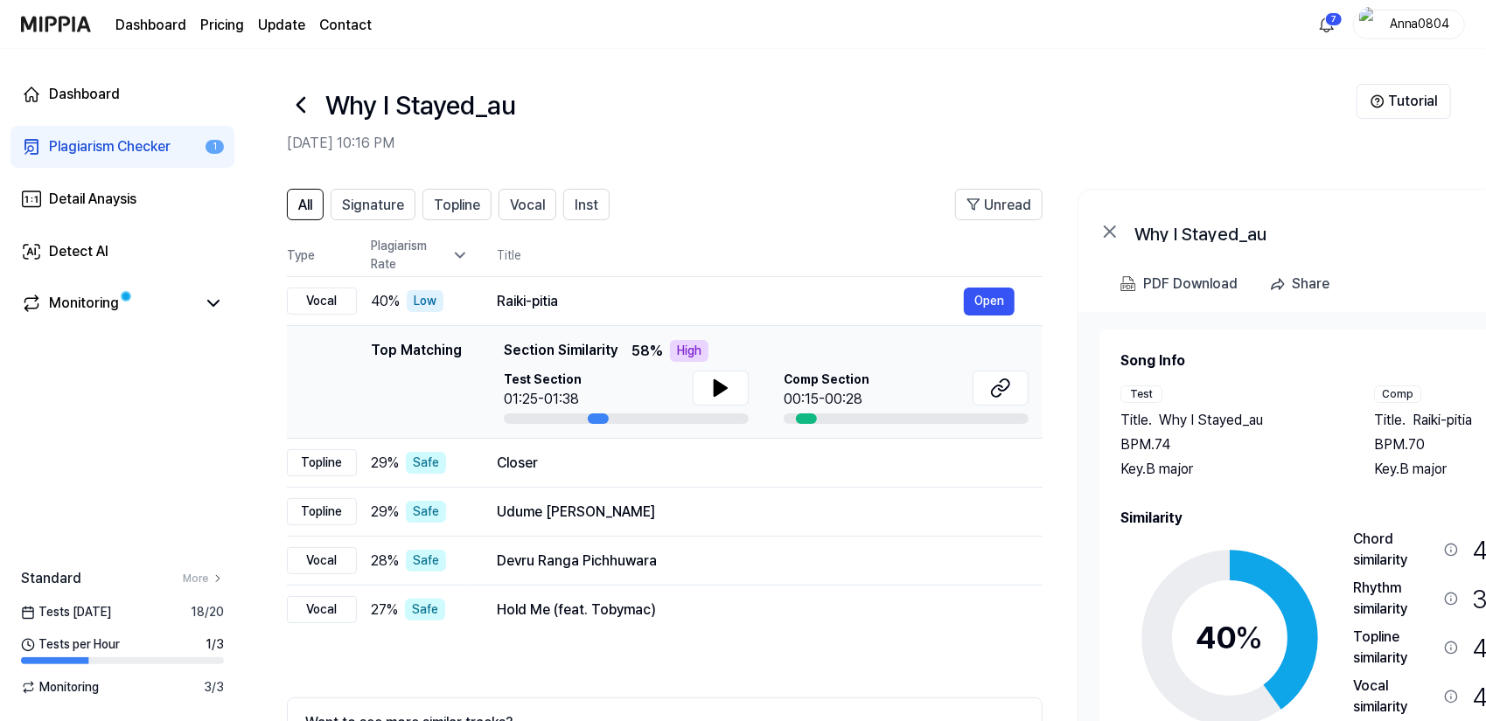
click at [126, 146] on div "Plagiarism Checker" at bounding box center [110, 146] width 122 height 21
